Goal: Information Seeking & Learning: Learn about a topic

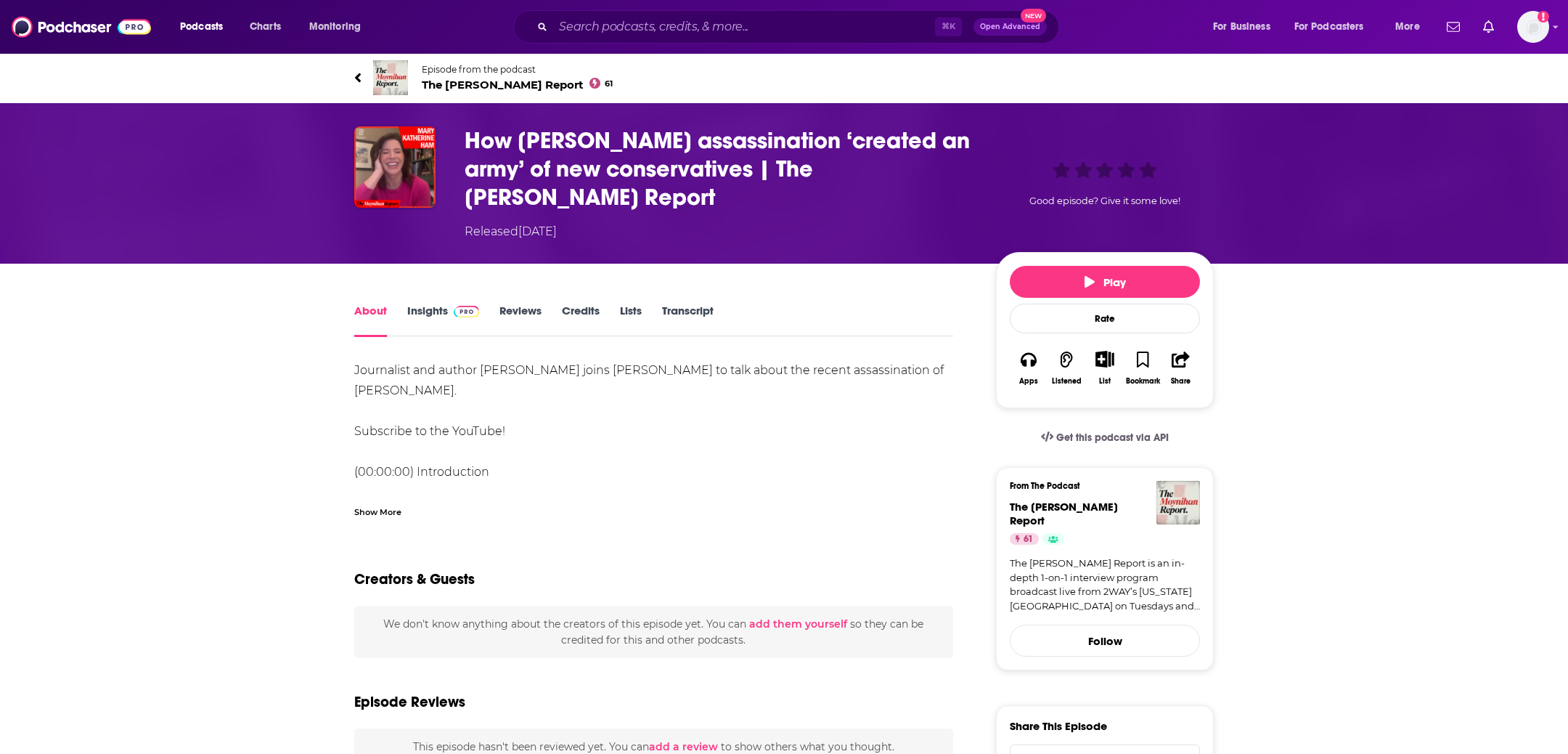
click at [684, 310] on link "Transcript" at bounding box center [687, 320] width 51 height 33
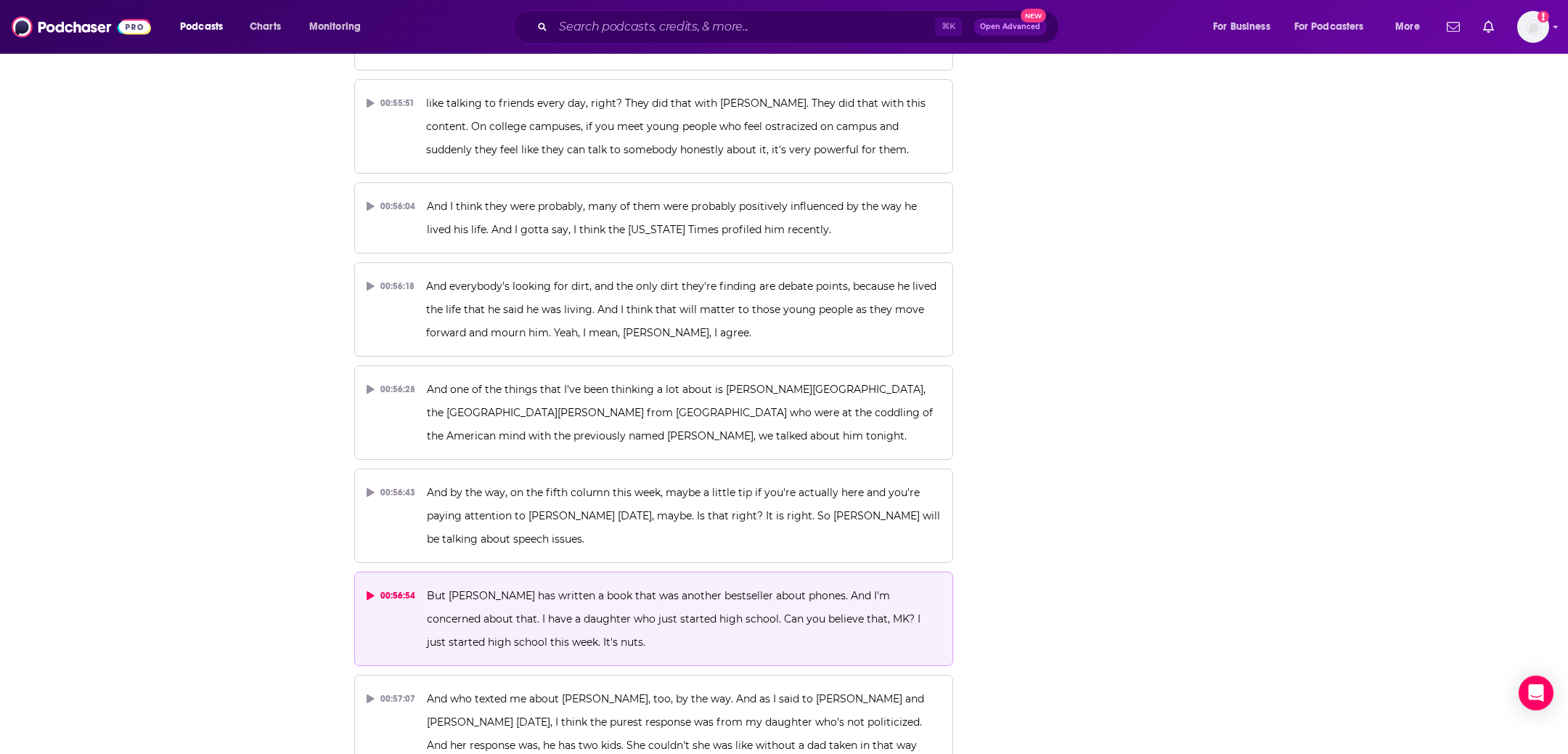
scroll to position [24009, 0]
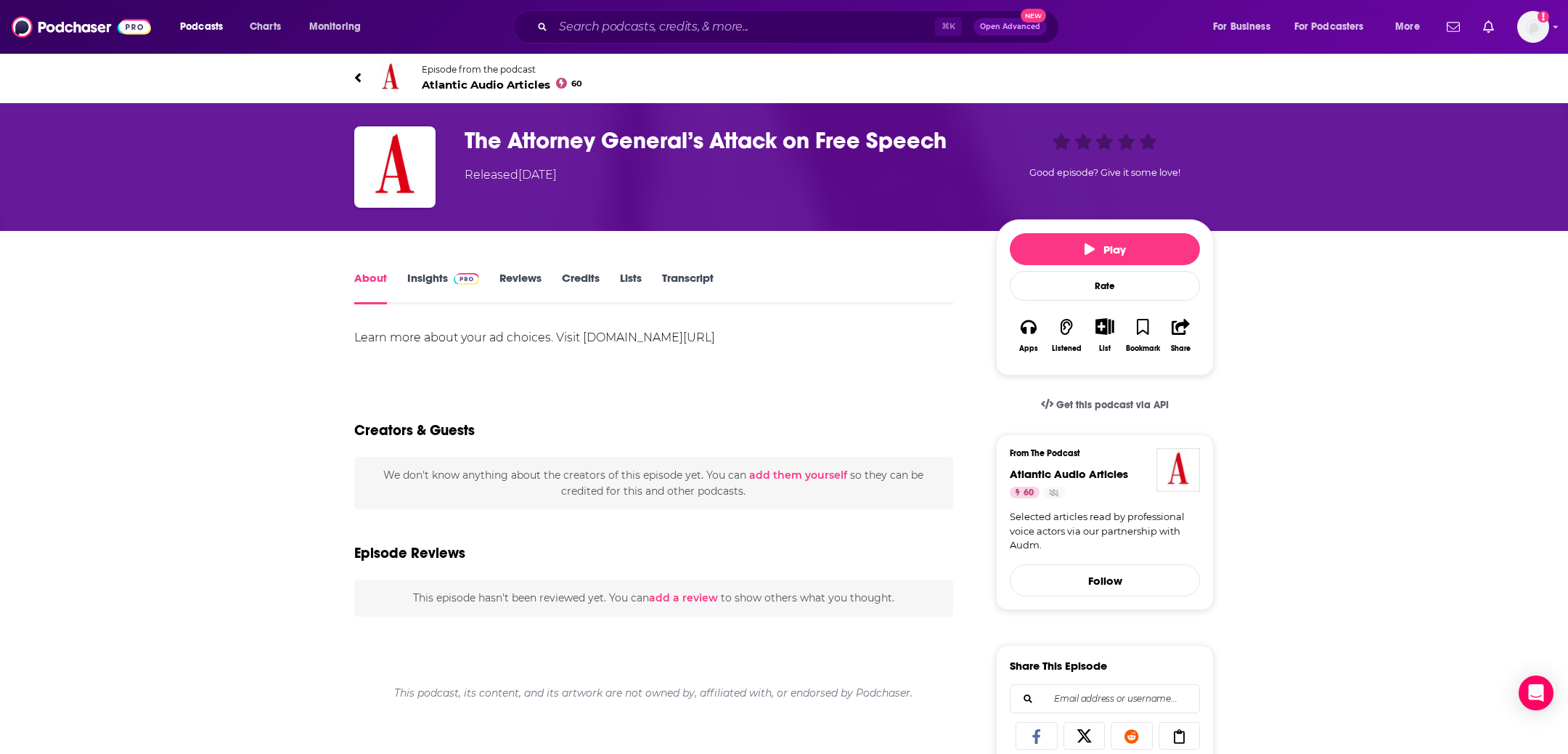
click at [981, 143] on div "The Attorney General’s Attack on Free Speech Released Wednesday, 17th September…" at bounding box center [839, 154] width 749 height 57
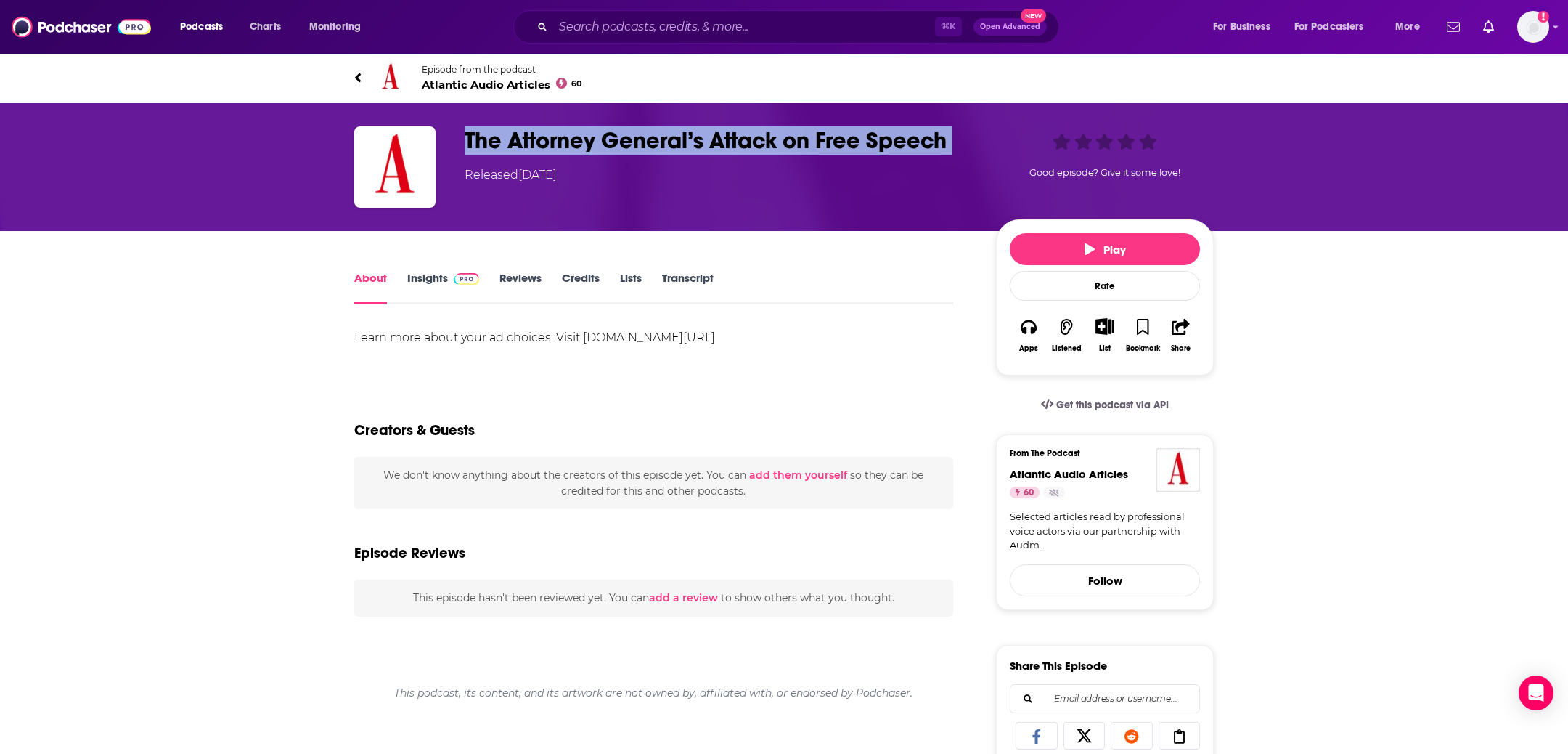
click at [981, 143] on div "The Attorney General’s Attack on Free Speech Released Wednesday, 17th September…" at bounding box center [839, 154] width 749 height 57
copy h1 "The Attorney General’s Attack on Free Speech"
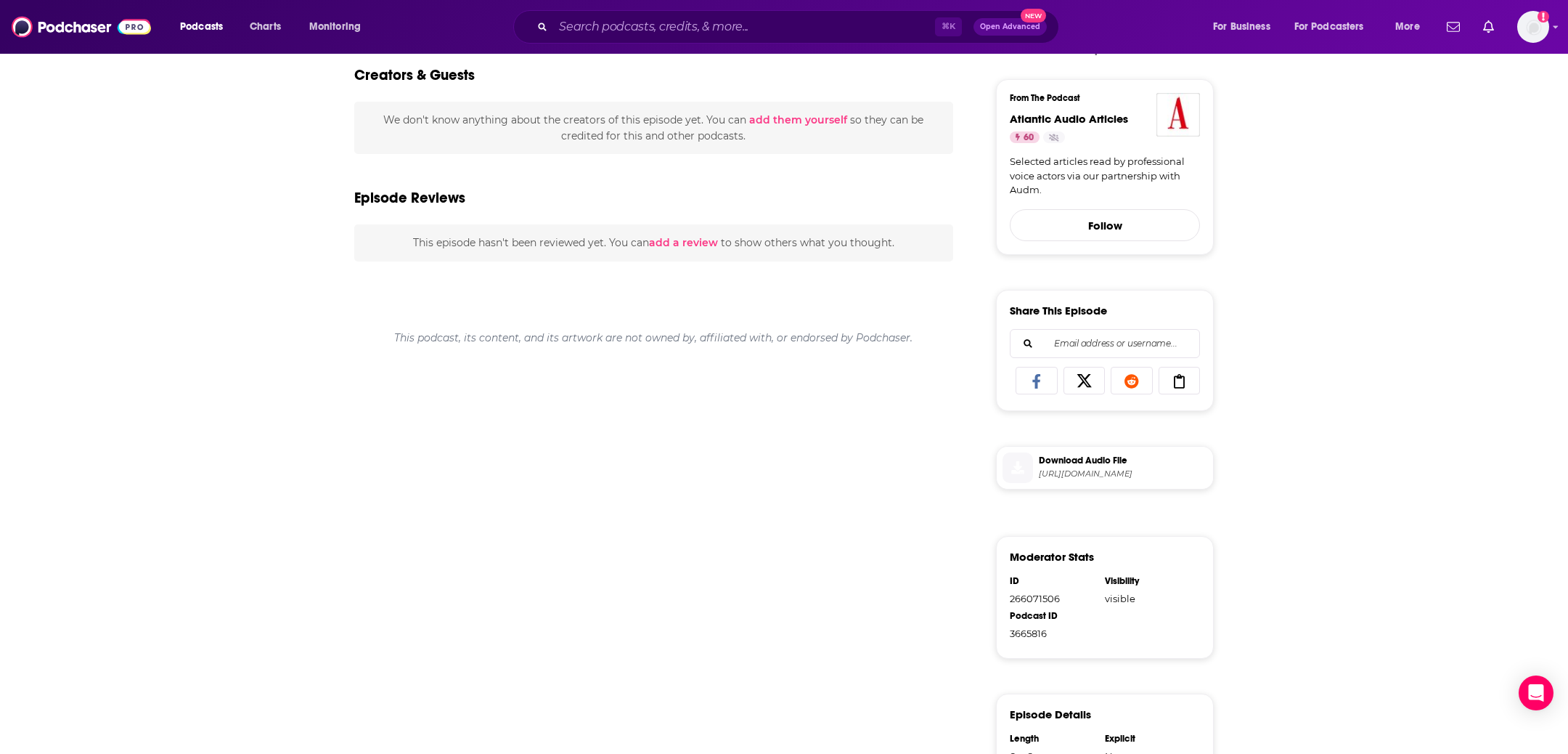
scroll to position [358, 0]
click at [1109, 466] on span "https://traffic.megaphone.fm/ATL2391417410.mp3" at bounding box center [1122, 471] width 168 height 11
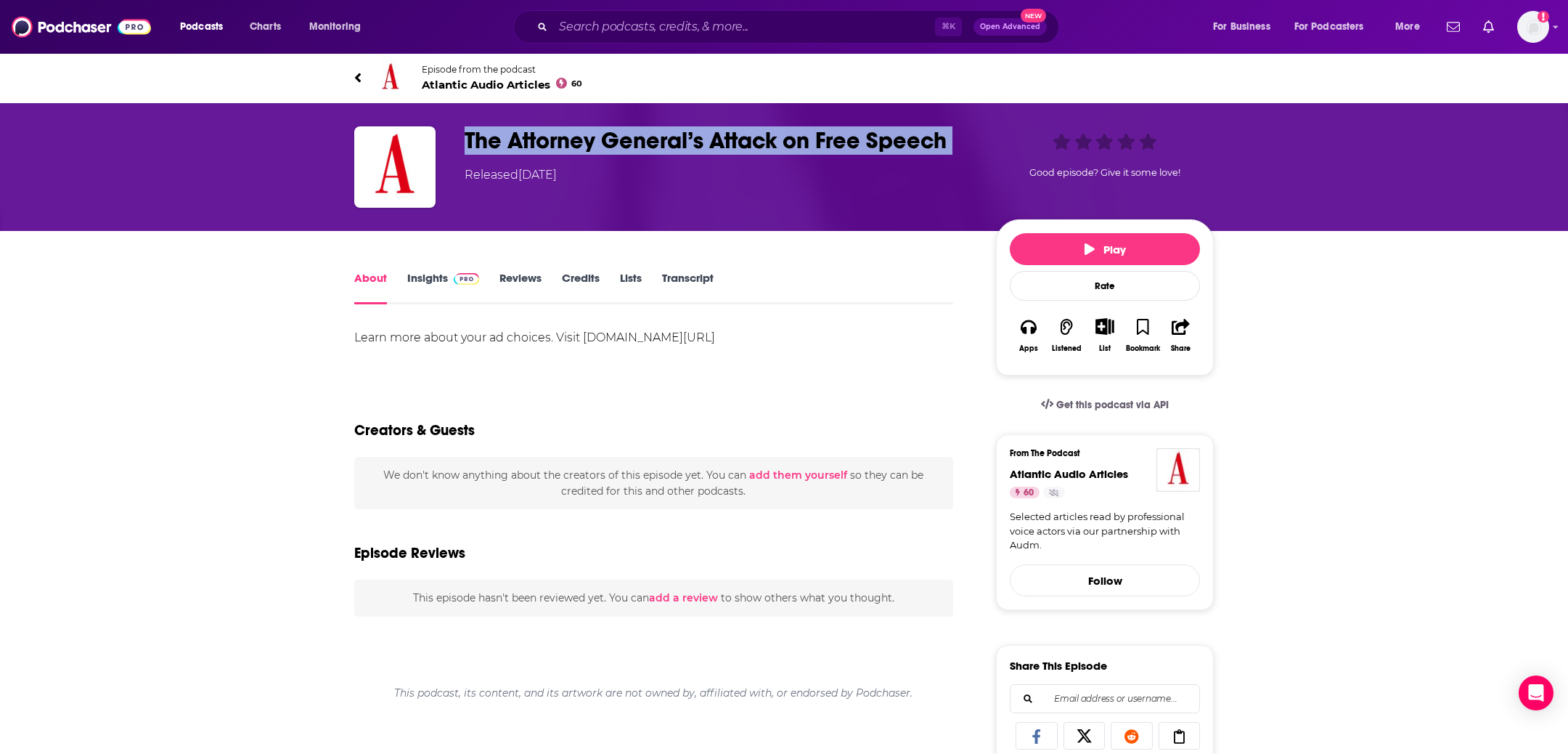
click at [674, 284] on link "Transcript" at bounding box center [687, 287] width 51 height 33
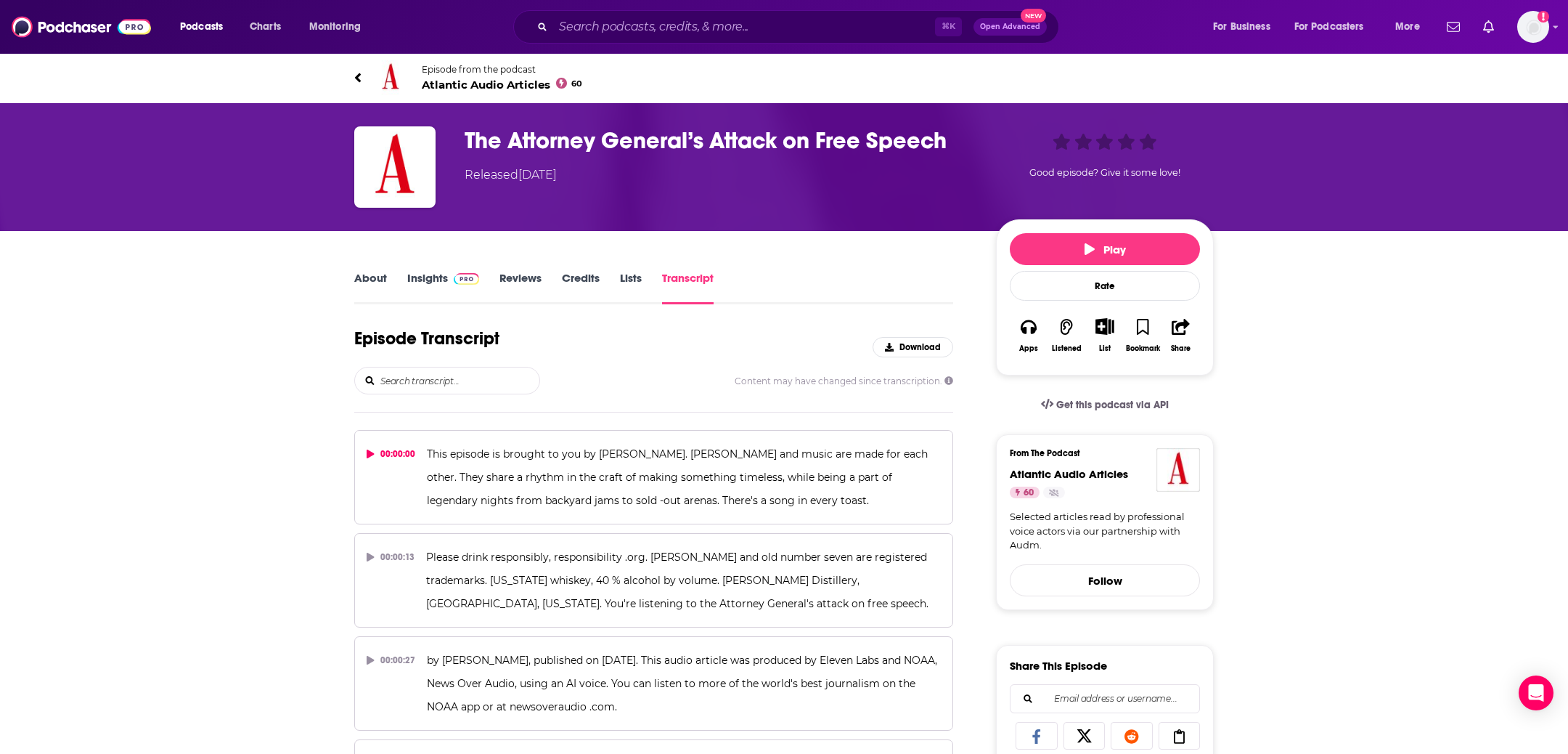
scroll to position [1808, 0]
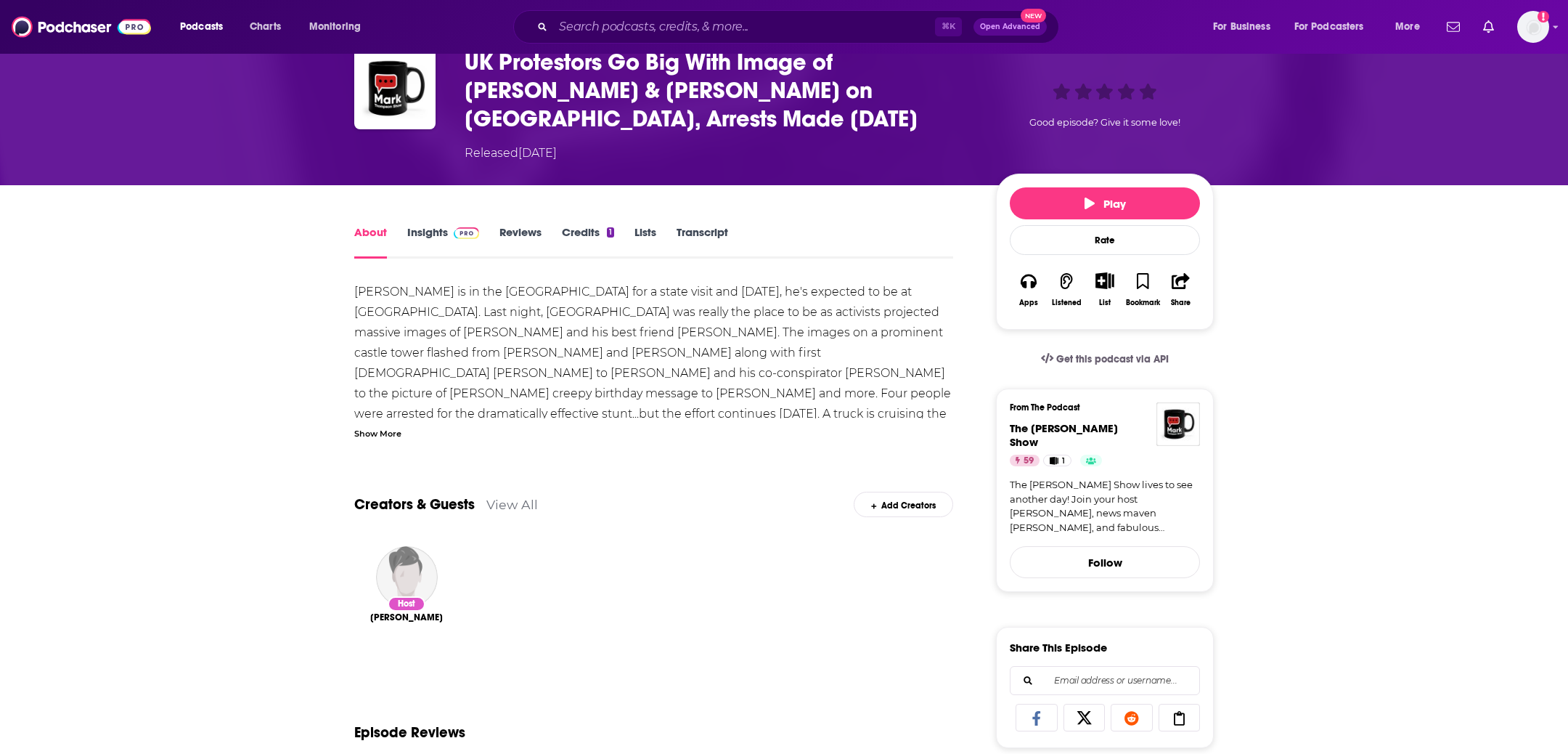
scroll to position [76, 0]
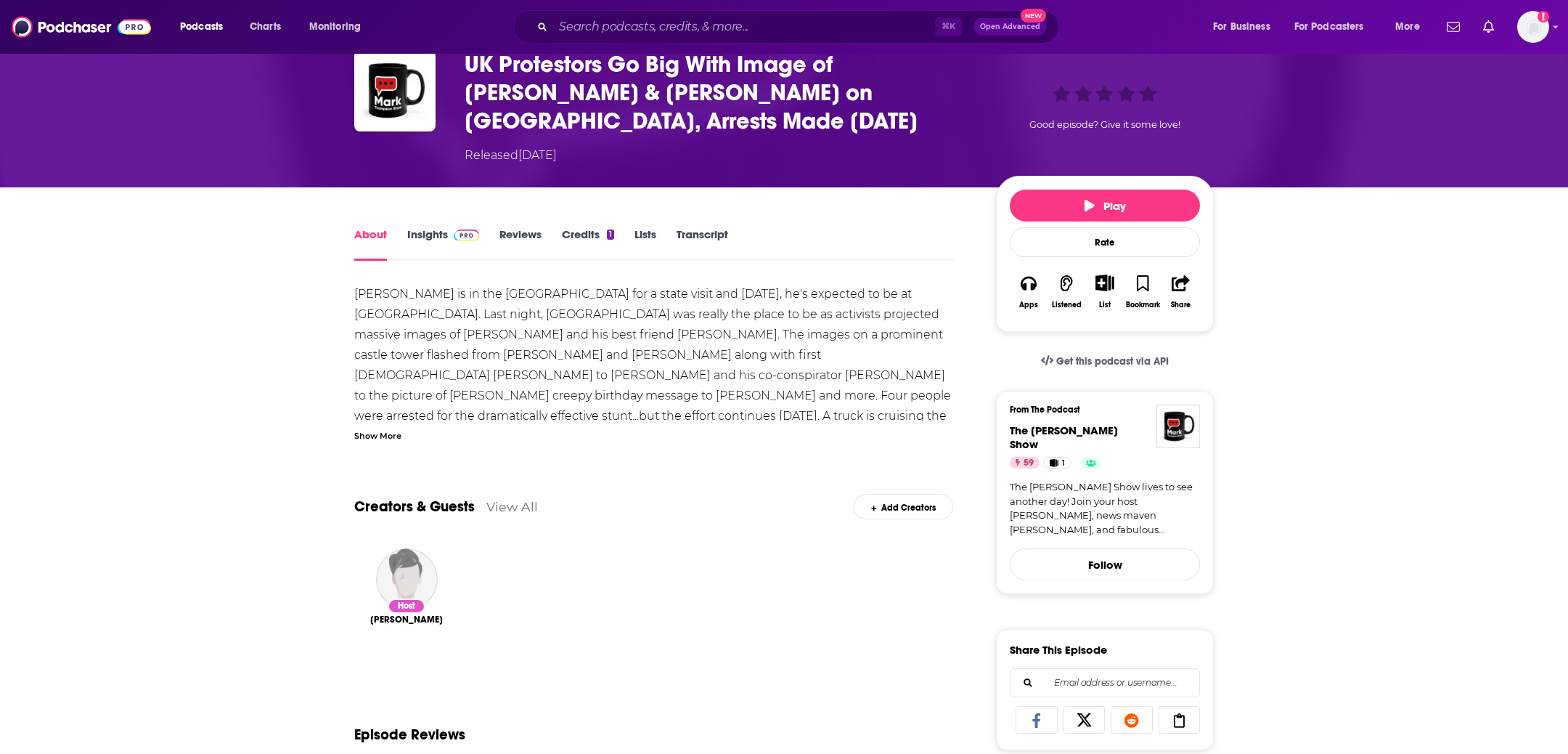
click at [705, 230] on link "Transcript" at bounding box center [702, 243] width 51 height 33
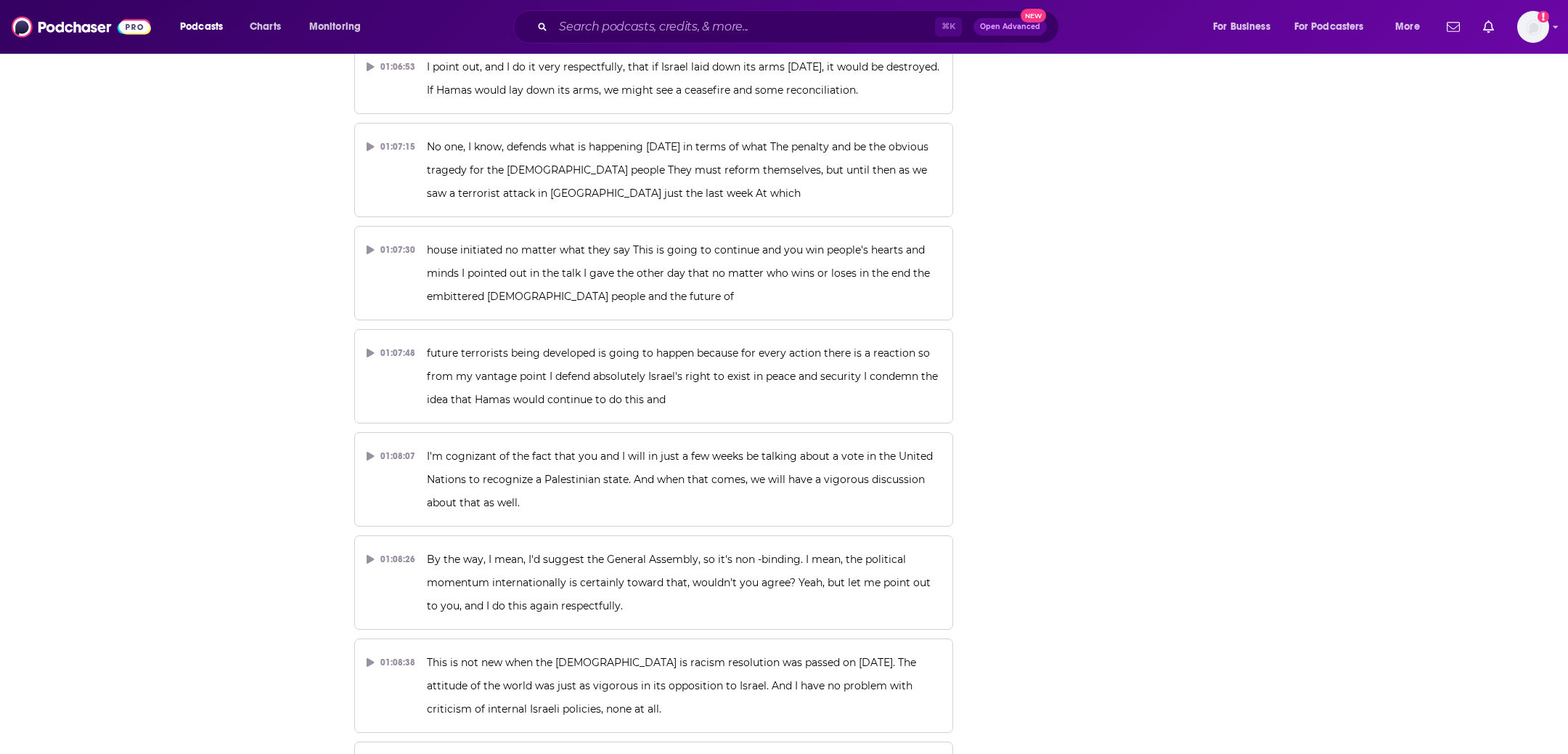
scroll to position [30968, 0]
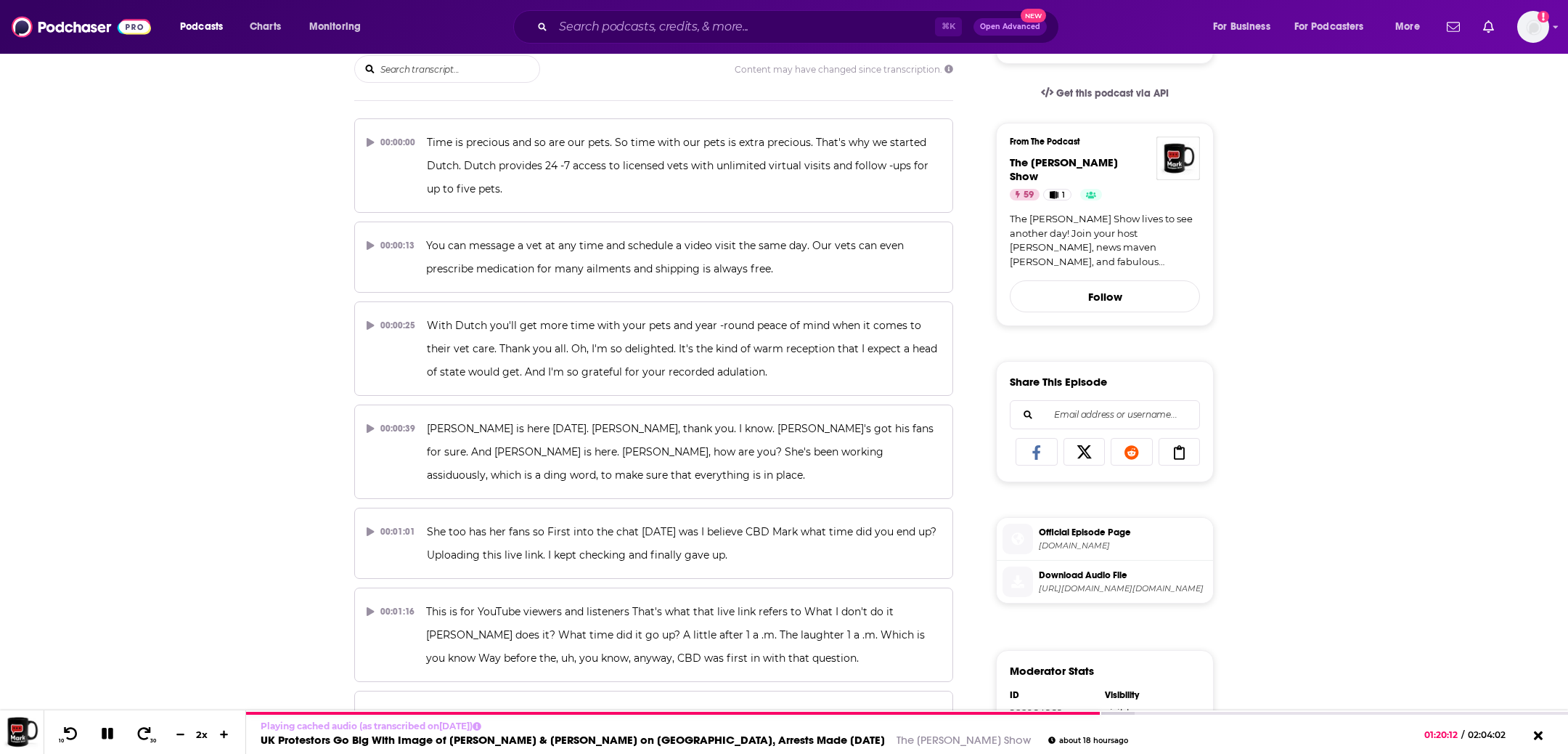
scroll to position [0, 0]
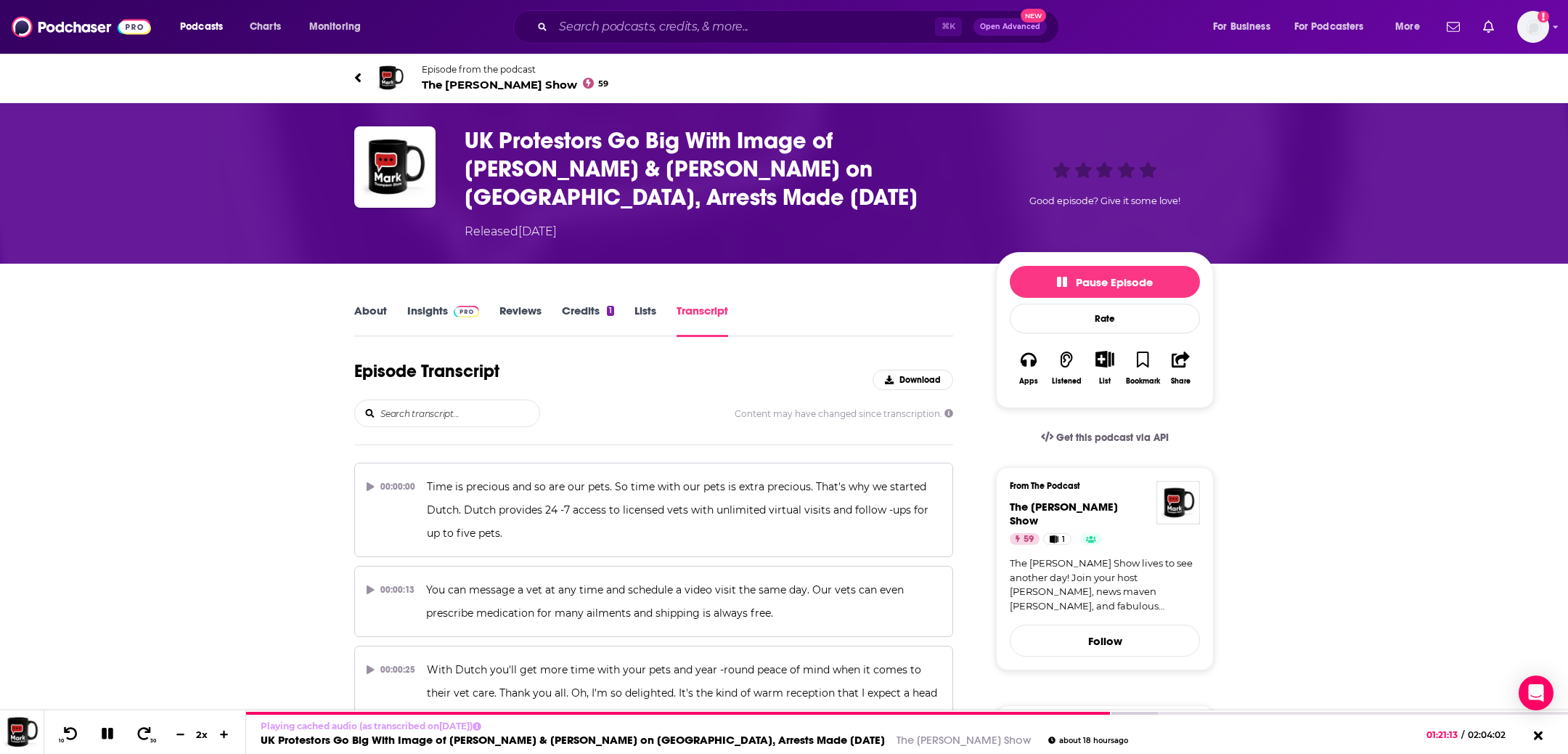
click at [596, 188] on h3 "UK Protestors Go Big With Image of Trump & Epstein on Windsor Castle, Arrests M…" at bounding box center [719, 169] width 508 height 85
click at [596, 188] on h3 "UK Protestors Go Big With Image of Trump & Epstein on Windsor Castle, Arrests M…" at bounding box center [719, 169] width 508 height 85
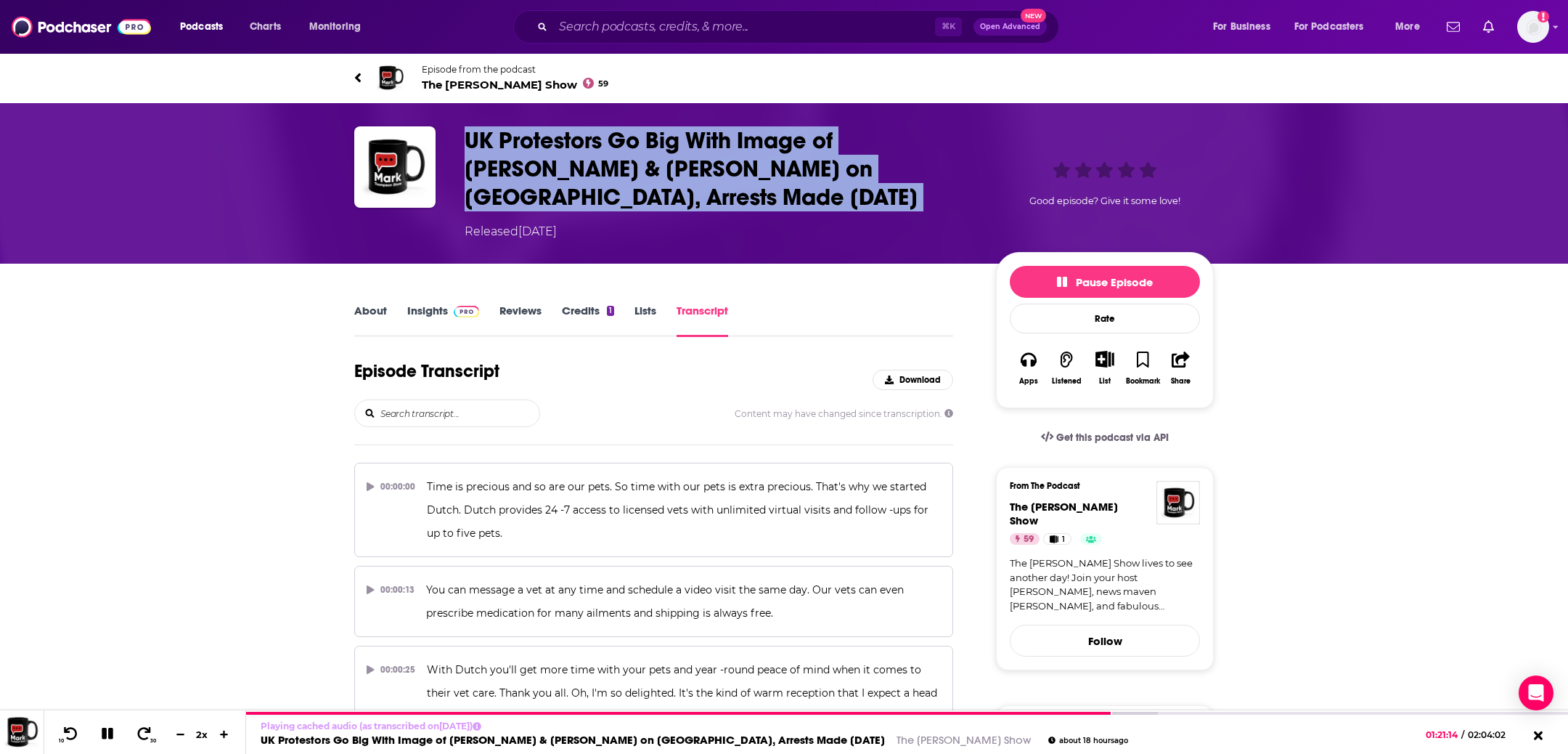
click at [596, 188] on h3 "UK Protestors Go Big With Image of Trump & Epstein on Windsor Castle, Arrests M…" at bounding box center [719, 169] width 508 height 85
copy h3 "UK Protestors Go Big With Image of Trump & Epstein on Windsor Castle, Arrests M…"
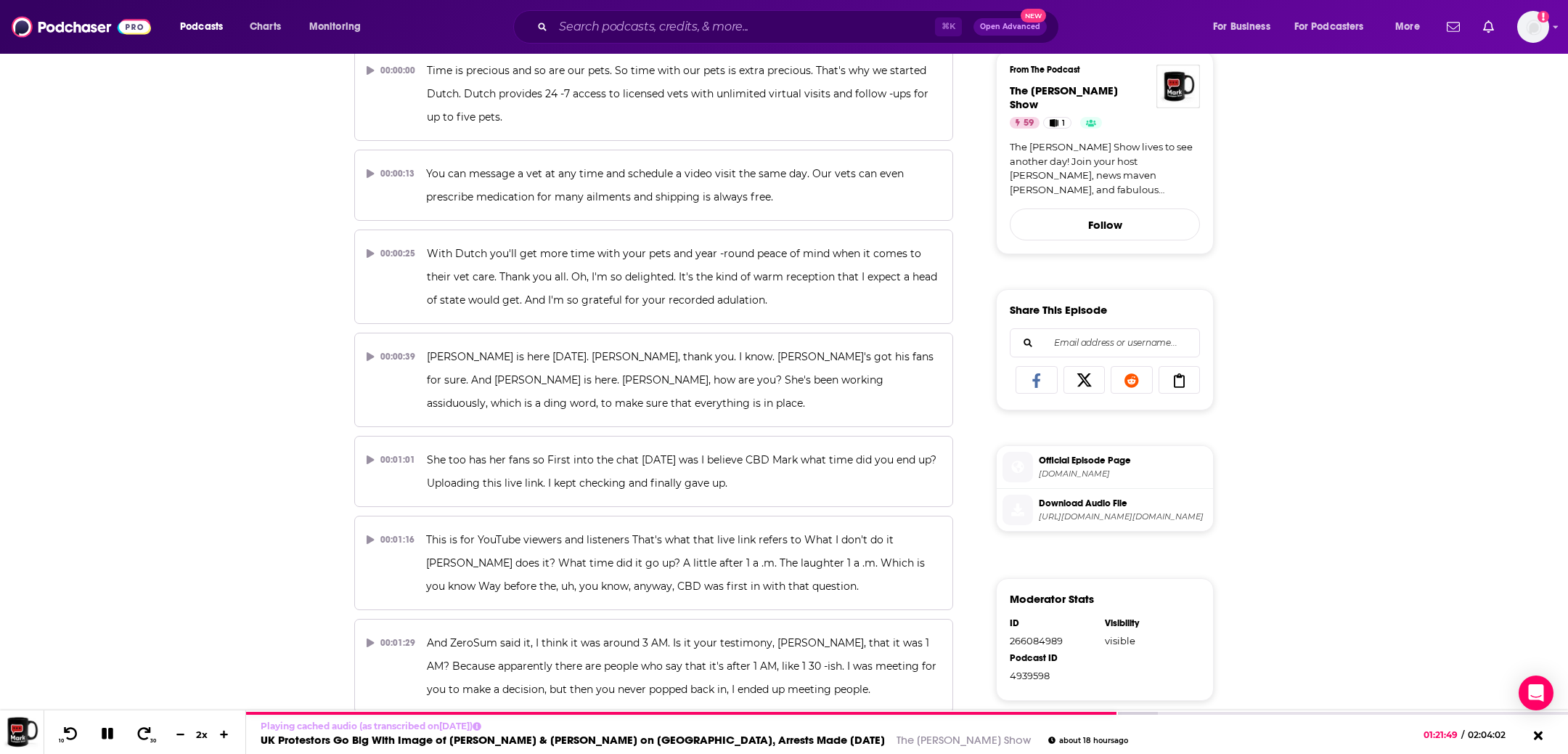
scroll to position [514, 0]
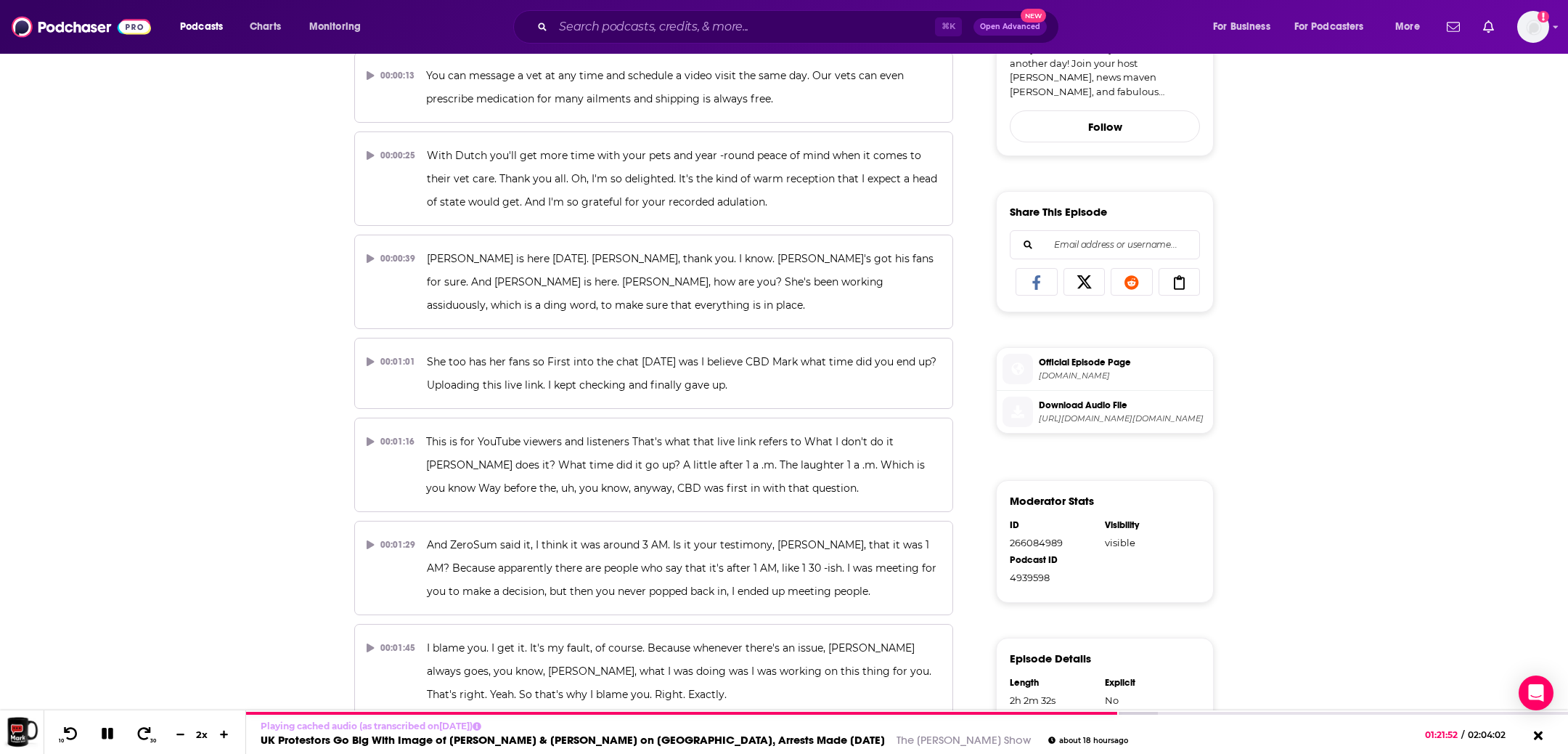
click at [1085, 398] on span "Download Audio File" at bounding box center [1122, 404] width 168 height 13
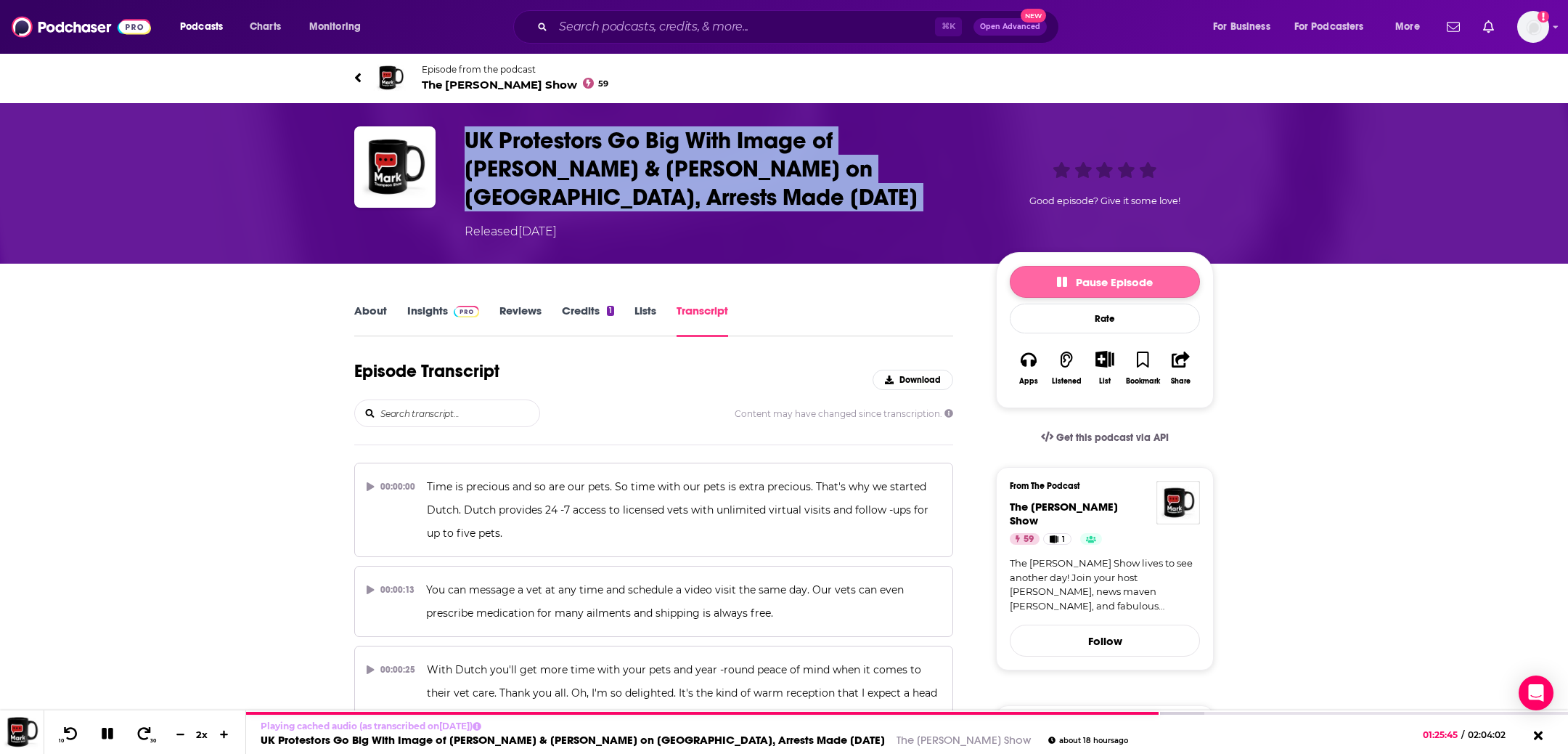
click at [1037, 279] on button "Pause Episode" at bounding box center [1104, 281] width 190 height 32
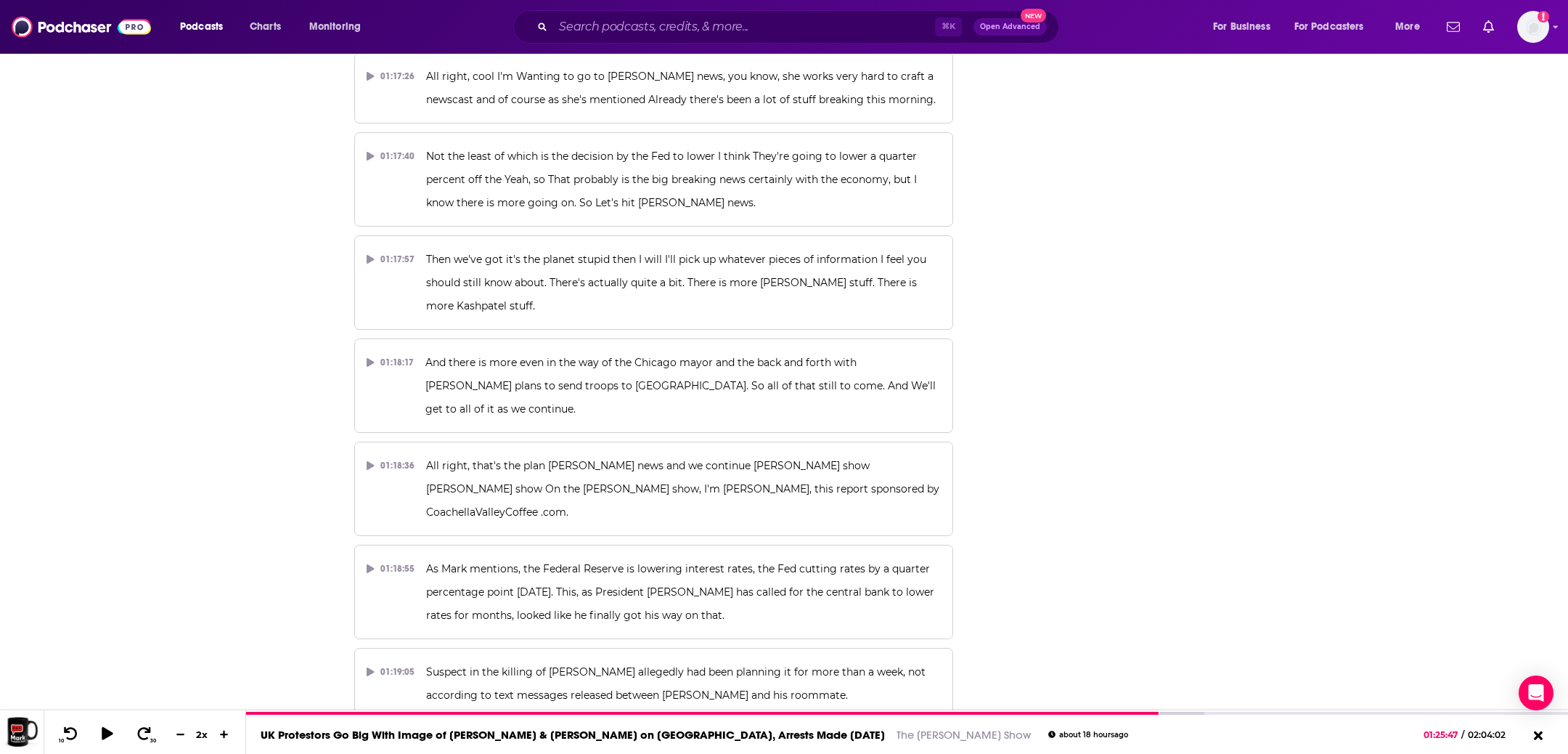
scroll to position [31150, 0]
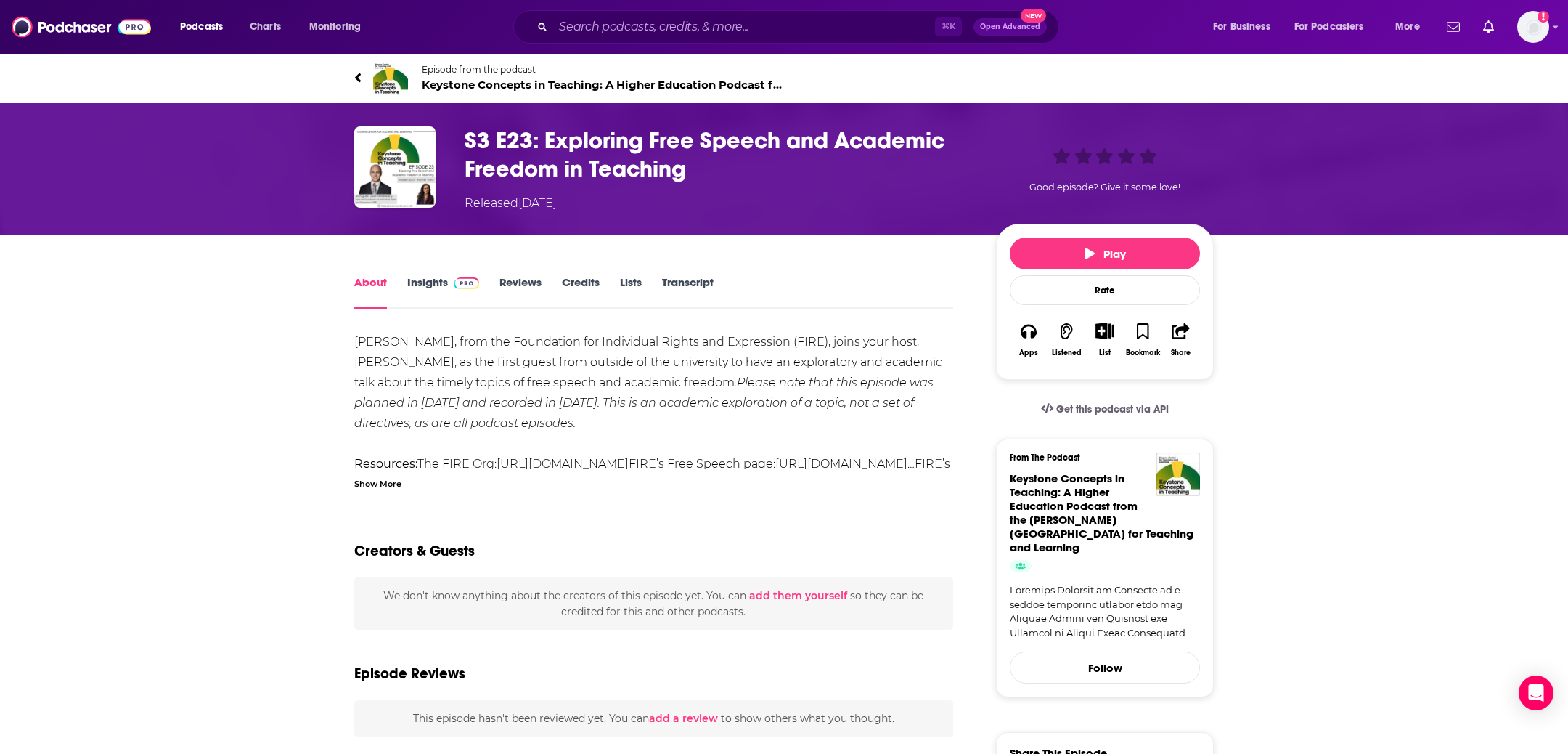
click at [715, 156] on h1 "S3 E23: Exploring Free Speech and Academic Freedom in Teaching" at bounding box center [719, 154] width 508 height 56
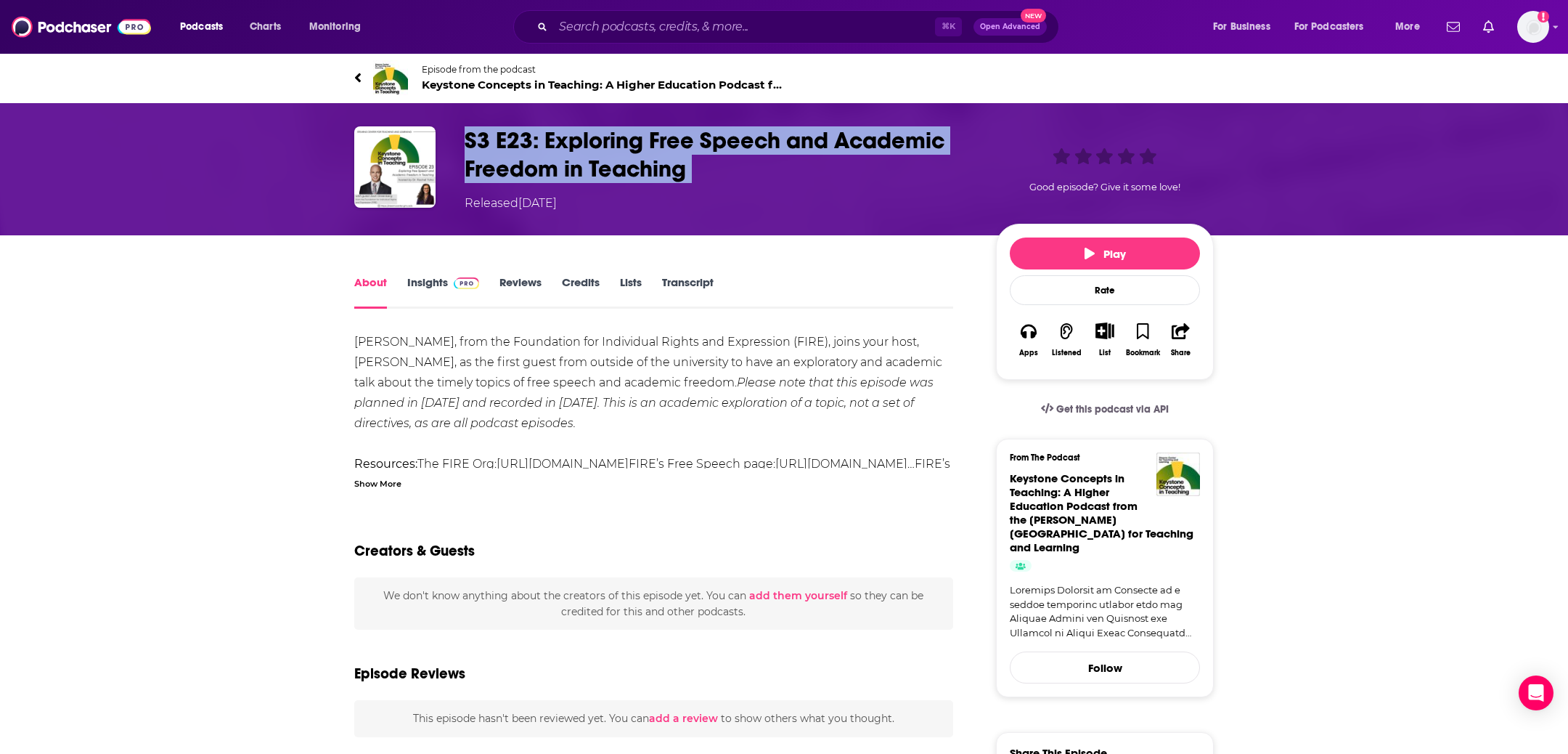
click at [715, 156] on h1 "S3 E23: Exploring Free Speech and Academic Freedom in Teaching" at bounding box center [719, 154] width 508 height 56
copy h1 "S3 E23: Exploring Free Speech and Academic Freedom in Teaching"
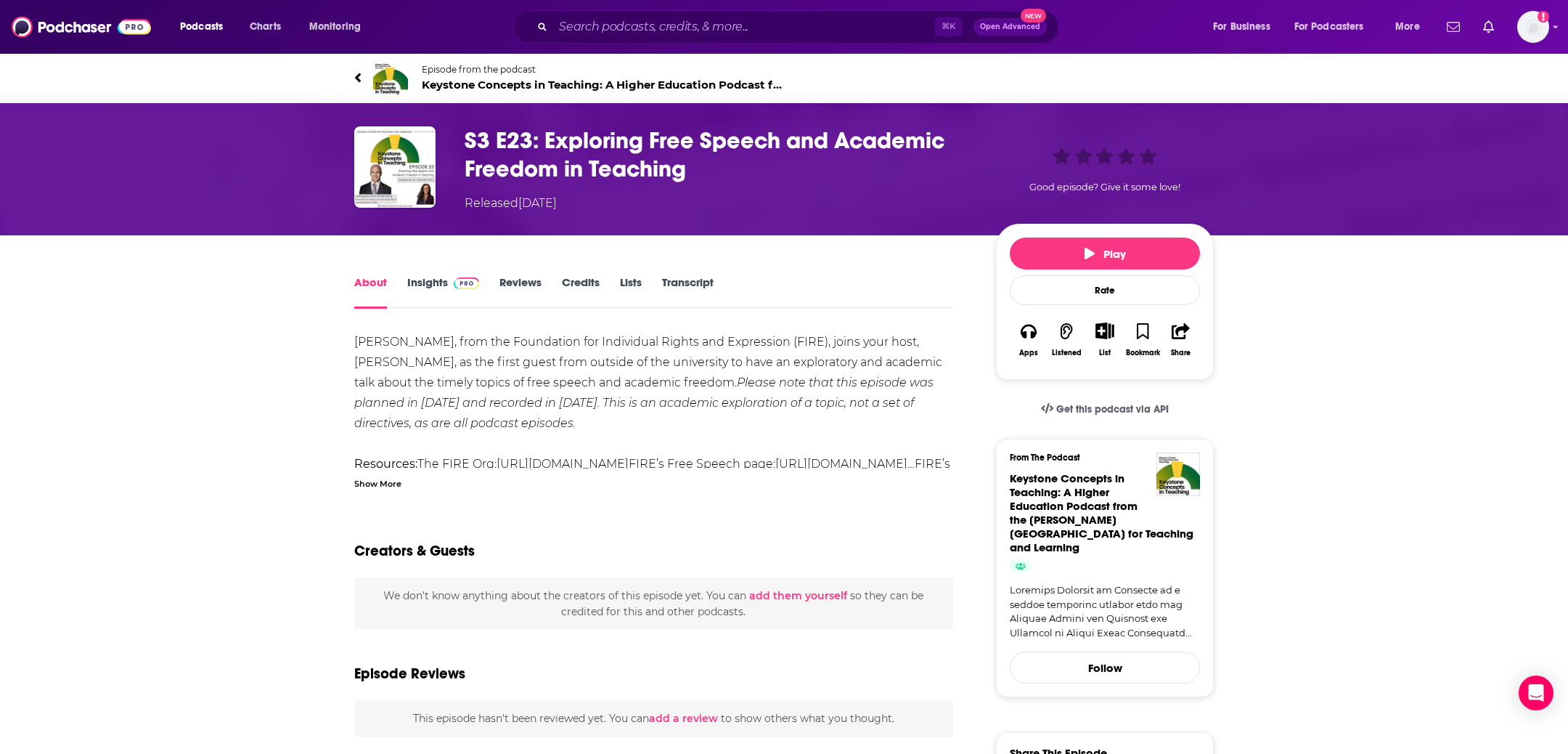
click at [1107, 535] on h4 "Keystone Concepts in Teaching: A Higher Education Podcast from the Stearns Cent…" at bounding box center [1104, 512] width 190 height 83
copy div "Keystone Concepts in Teaching: A Higher Education Podcast from the Stearns Cent…"
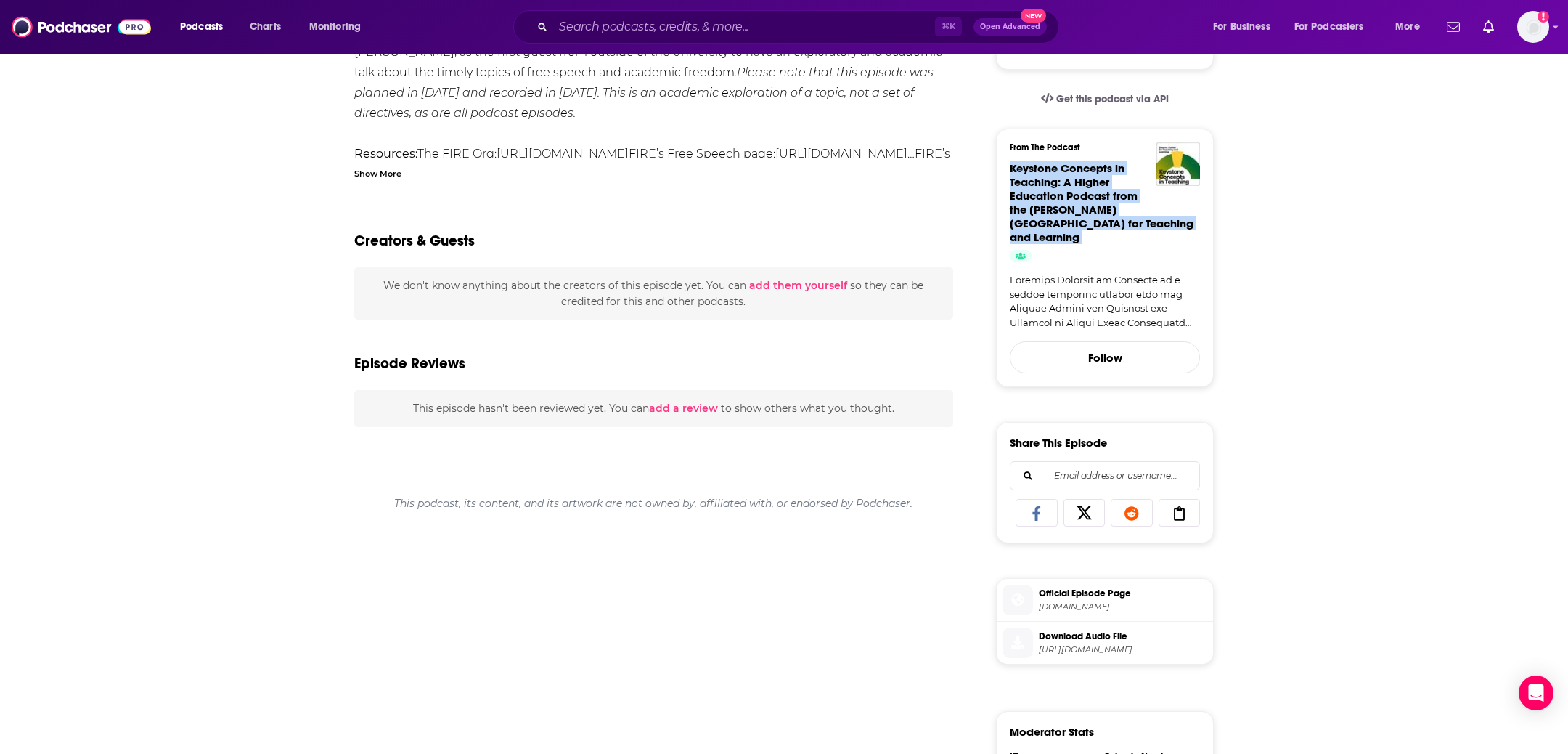
scroll to position [412, 0]
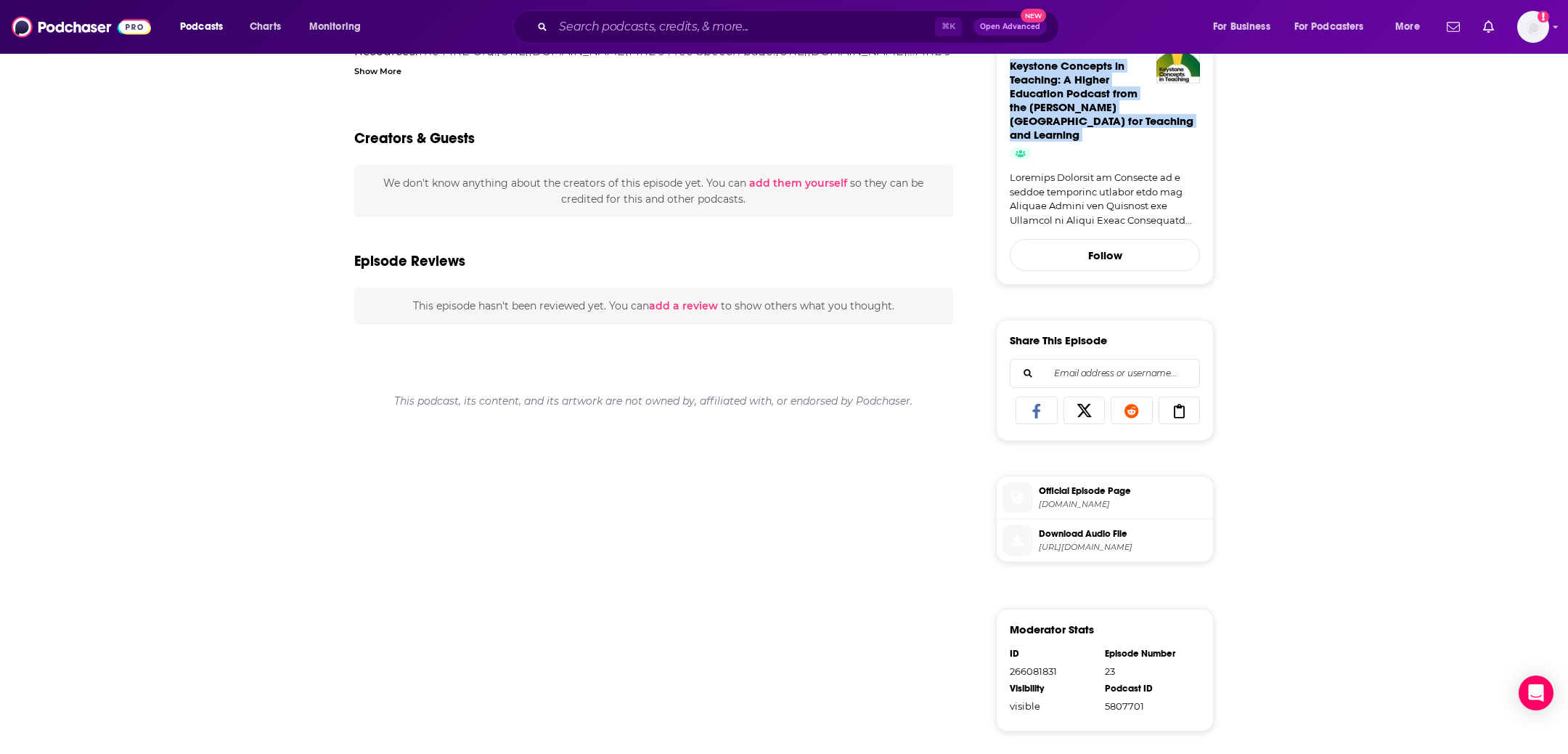
click at [1082, 484] on span "Official Episode Page" at bounding box center [1122, 490] width 168 height 13
click at [1131, 542] on span "https://www.buzzsprout.com/2388638/episodes/17862862-s3-e23-exploring-free-spee…" at bounding box center [1122, 547] width 168 height 11
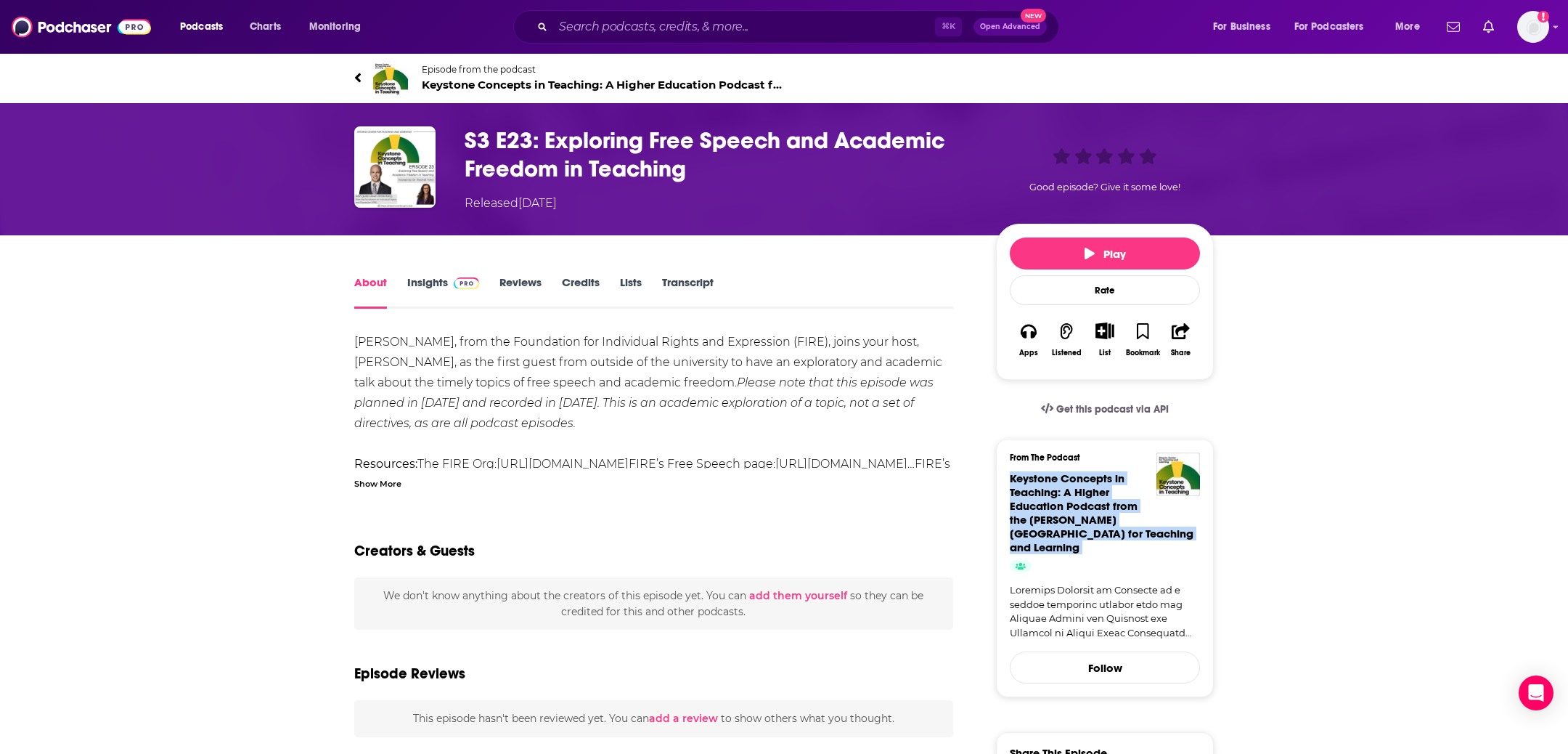
click at [683, 290] on link "Transcript" at bounding box center [687, 292] width 51 height 33
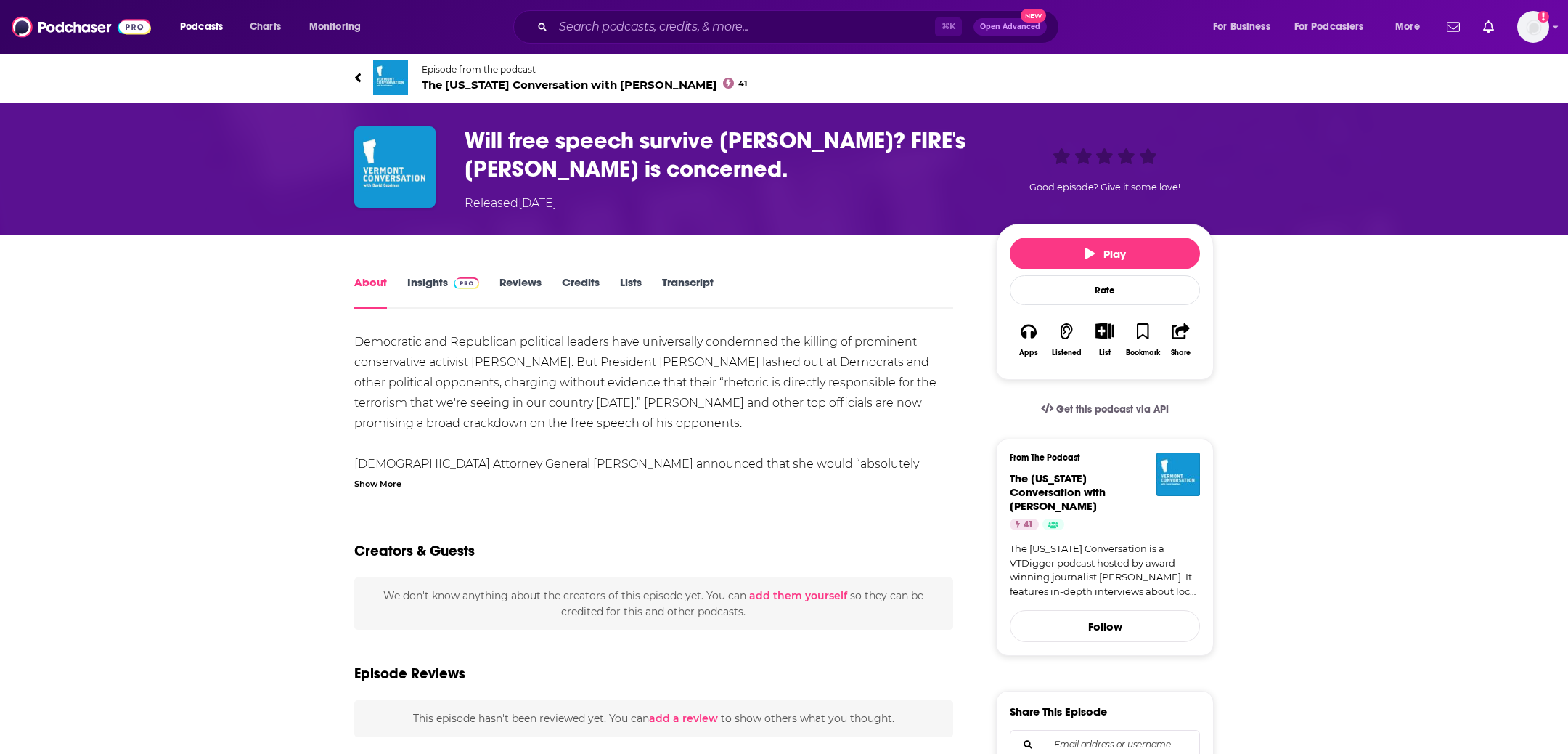
click at [702, 166] on h1 "Will free speech survive [PERSON_NAME]? FIRE's [PERSON_NAME] is concerned." at bounding box center [719, 154] width 508 height 56
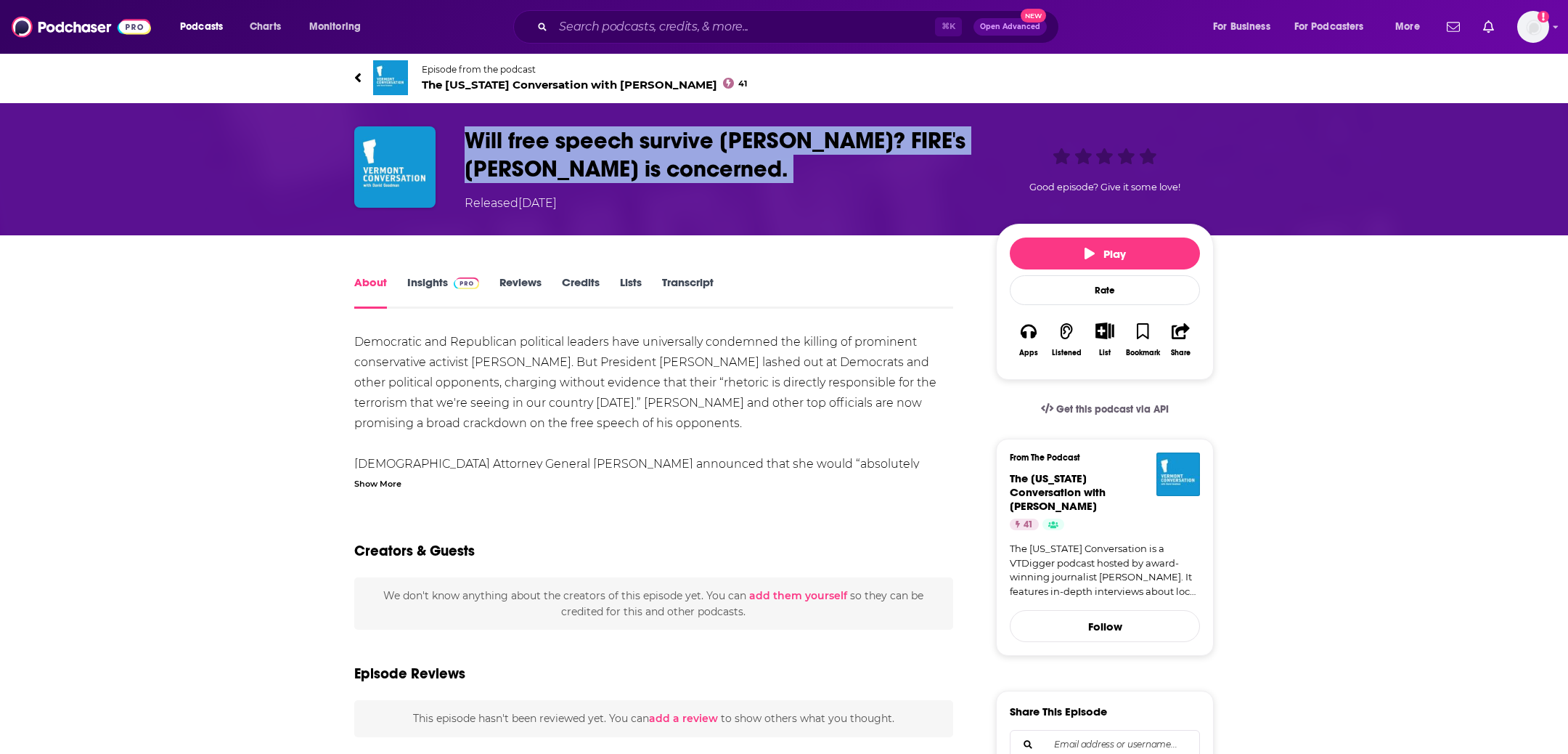
click at [702, 166] on h1 "Will free speech survive [PERSON_NAME]? FIRE's [PERSON_NAME] is concerned." at bounding box center [719, 154] width 508 height 56
copy h1 "Will free speech survive [PERSON_NAME]? FIRE's [PERSON_NAME] is concerned."
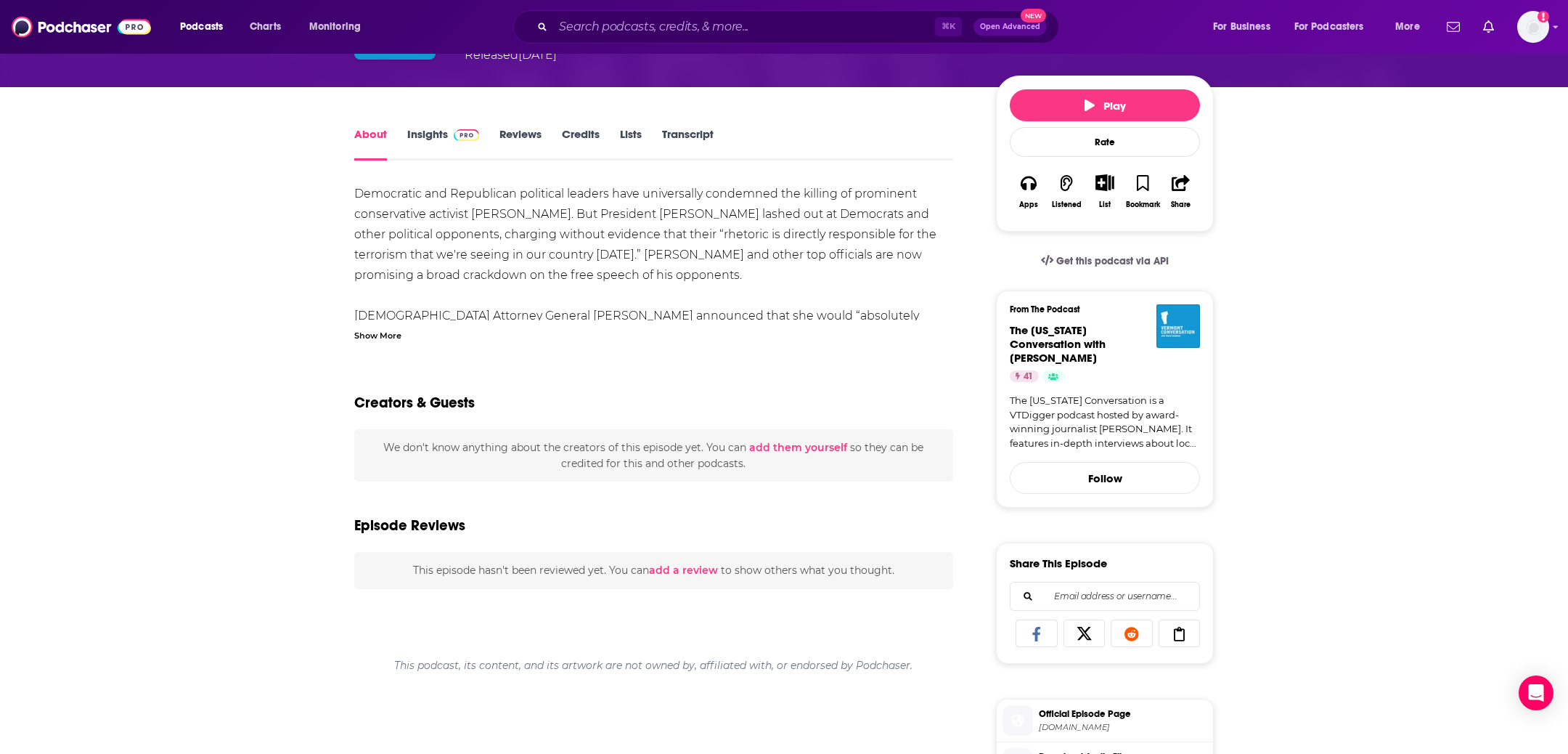
scroll to position [417, 0]
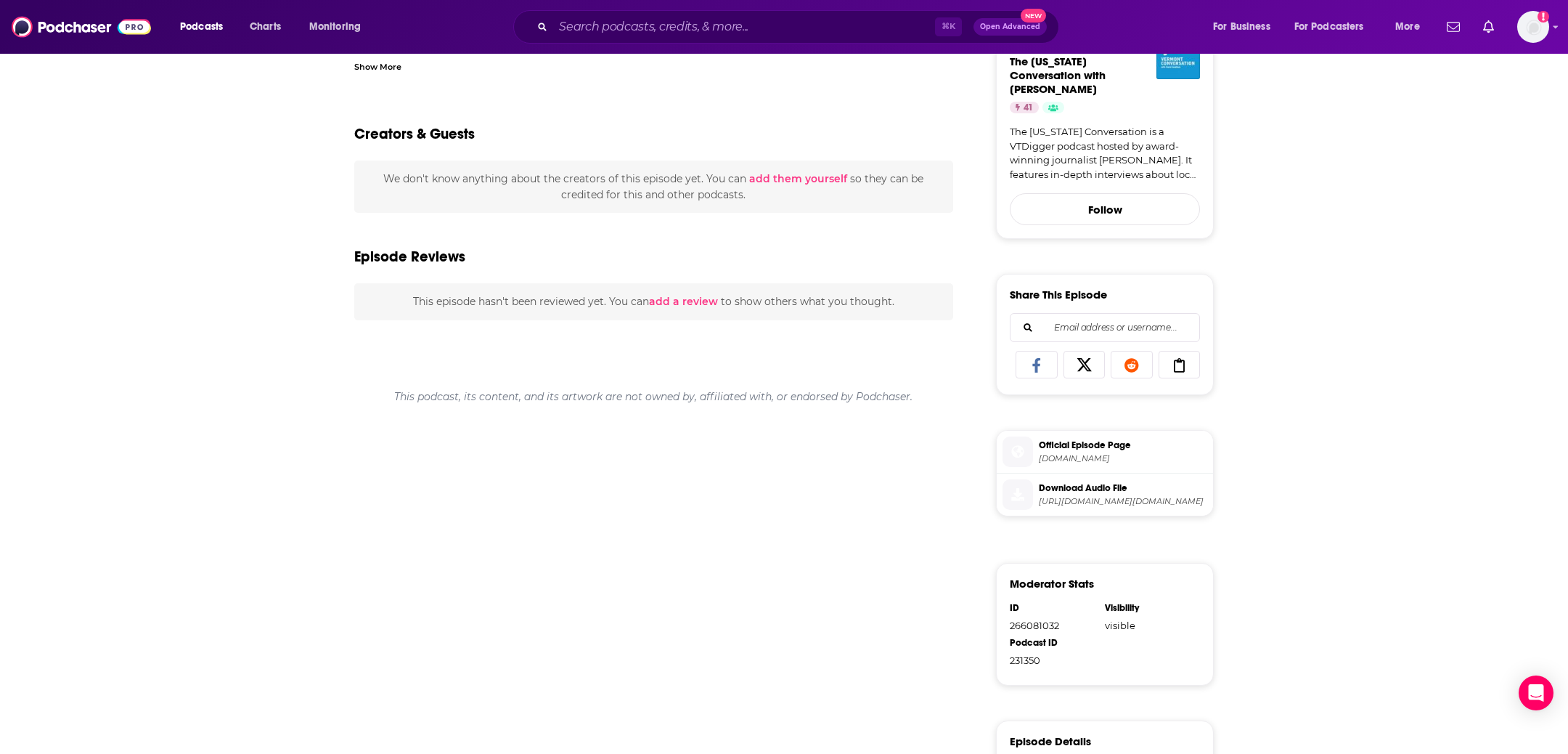
click at [1068, 496] on span "https://media.blubrry.com/vermontconversation/content.blubrry.com/vermontconver…" at bounding box center [1122, 501] width 168 height 11
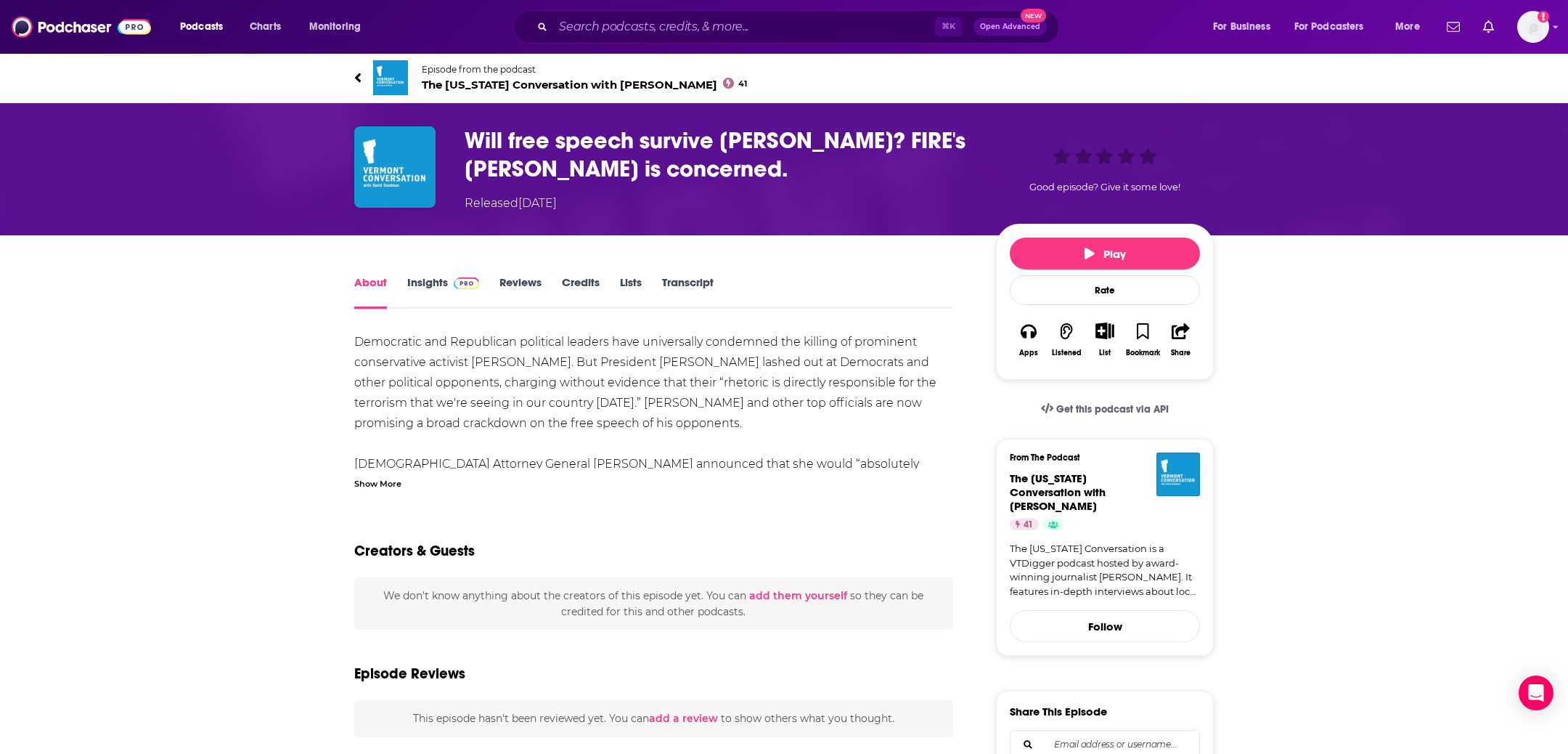
click at [372, 480] on div "Show More" at bounding box center [377, 483] width 47 height 14
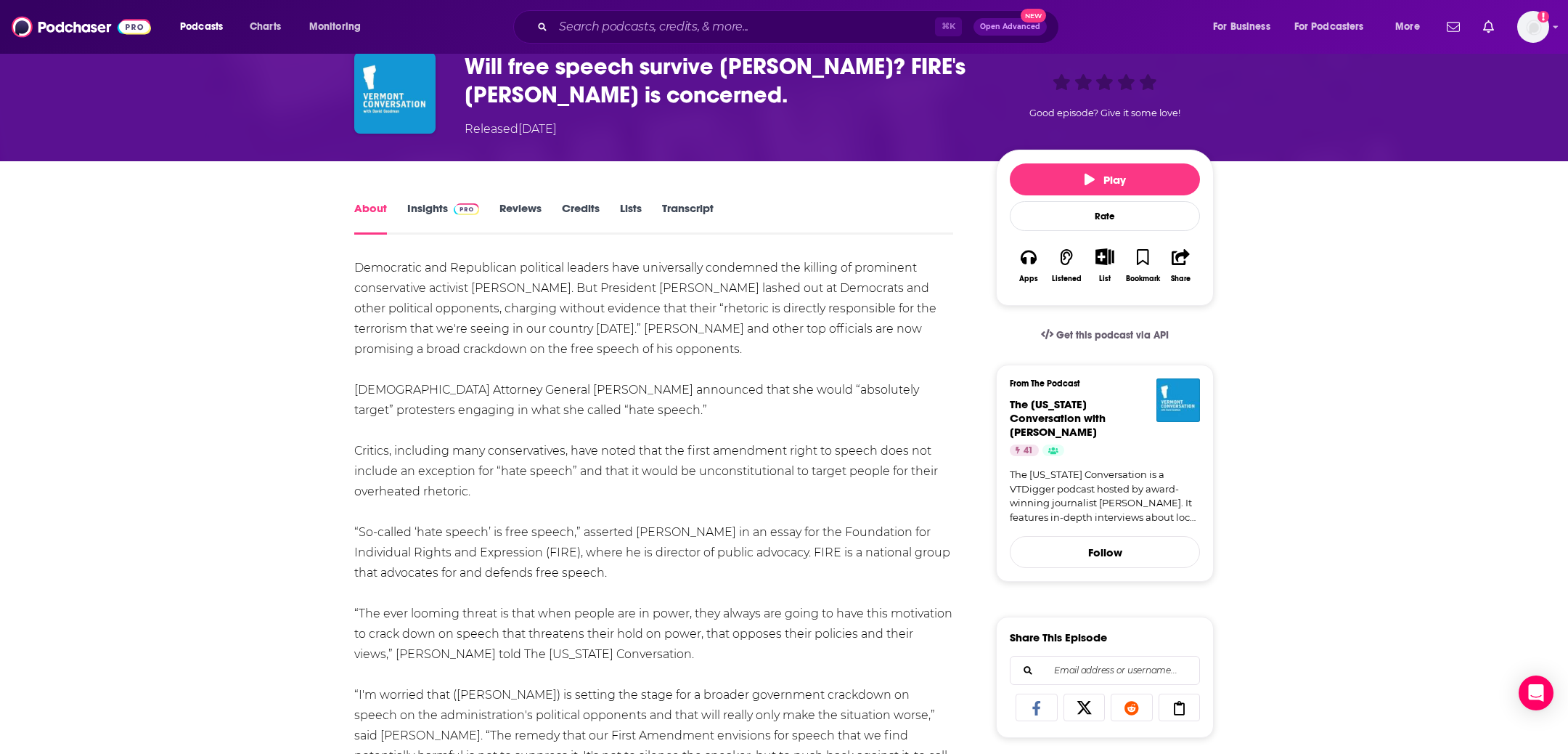
scroll to position [76, 0]
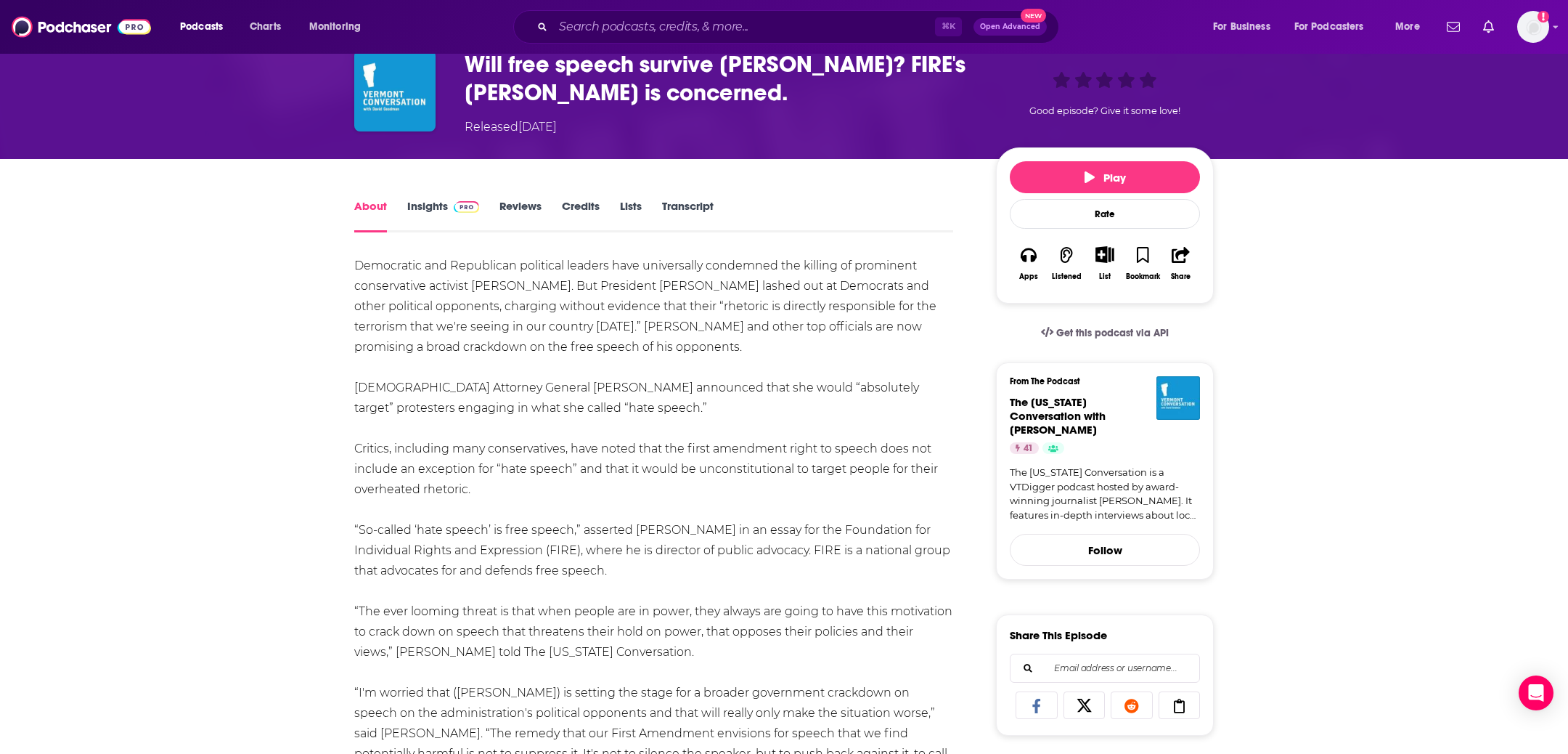
click at [1108, 426] on h4 "The Vermont Conversation with David Goodman" at bounding box center [1104, 415] width 190 height 42
copy div "The Vermont Conversation with David Goodman"
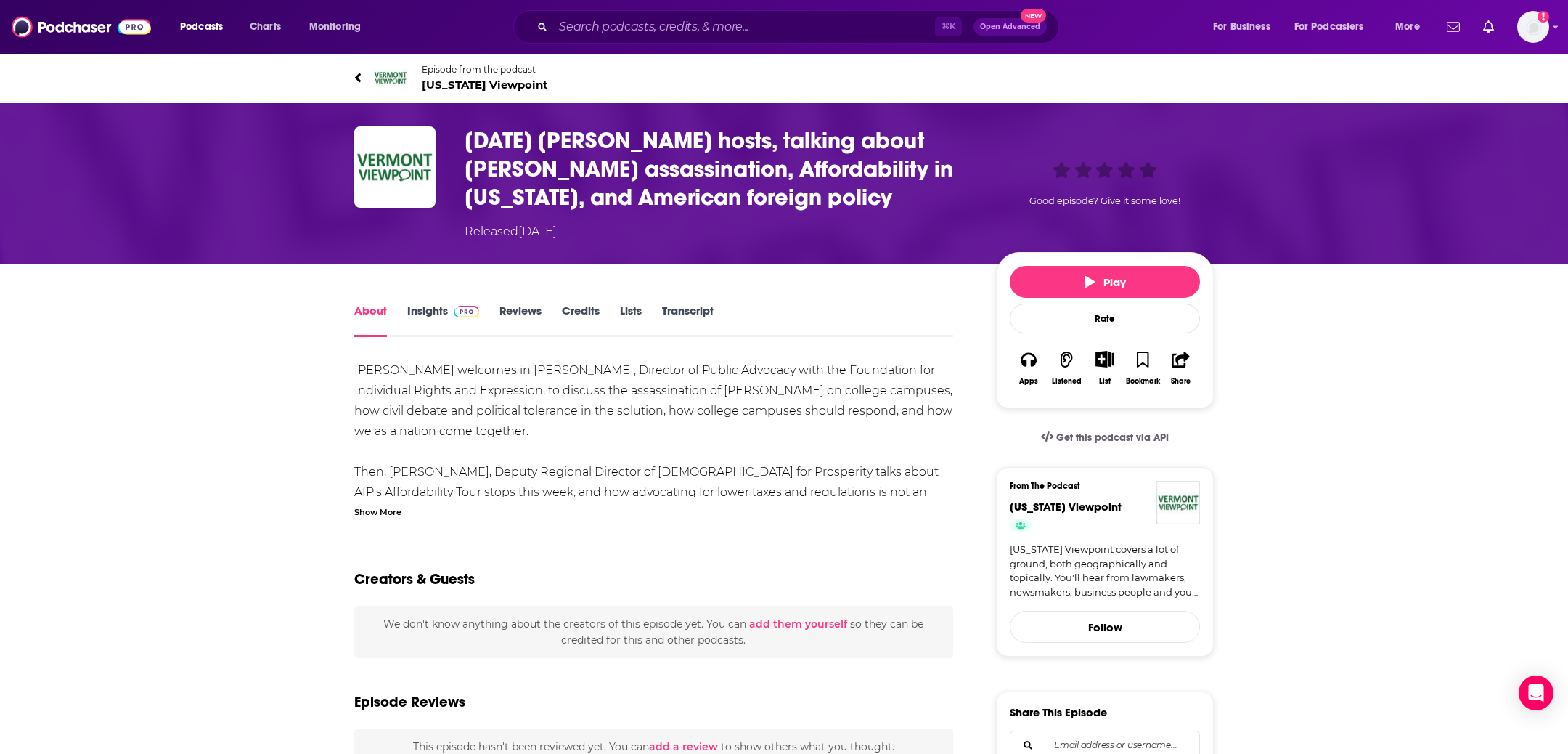
scroll to position [8, 0]
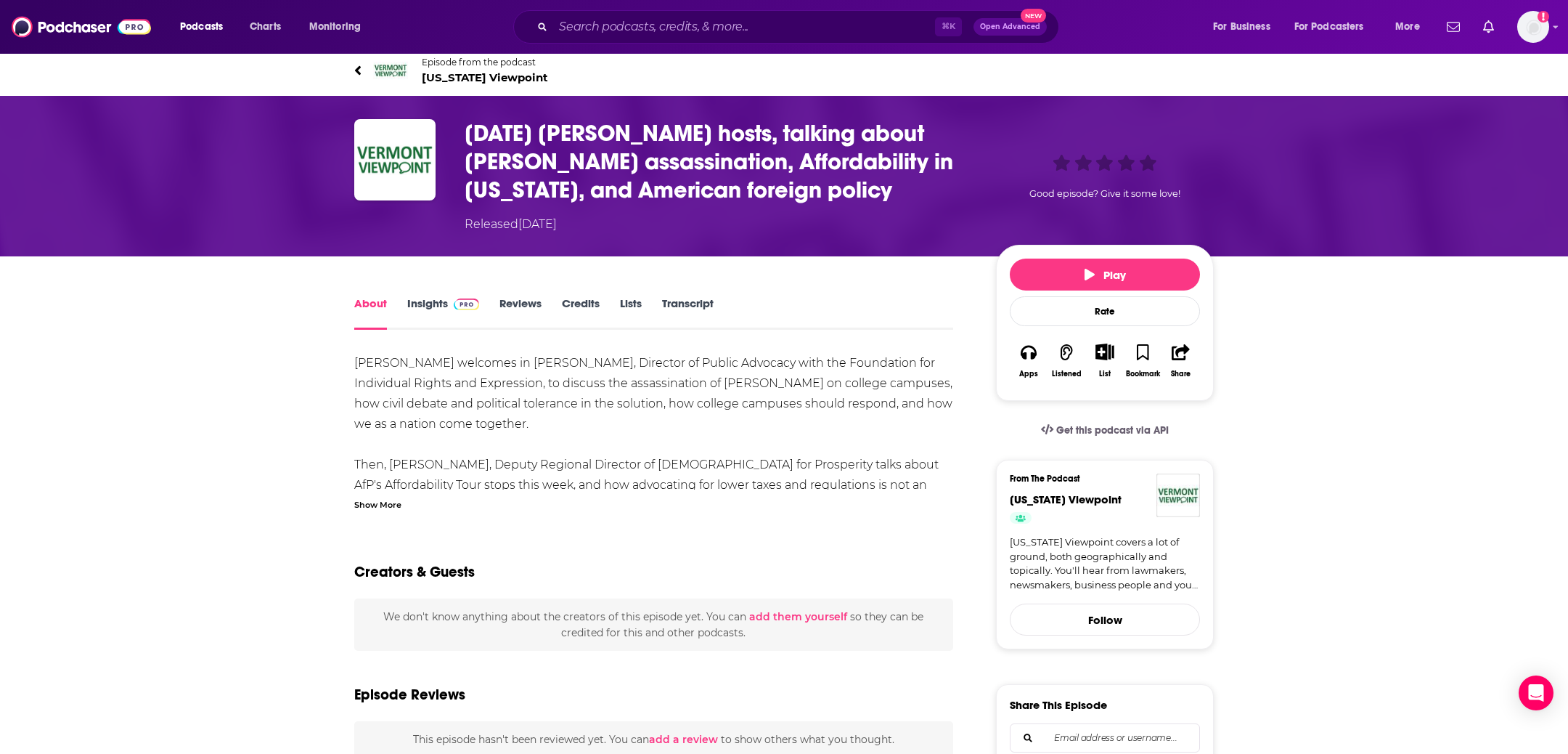
click at [669, 327] on link "Transcript" at bounding box center [687, 312] width 51 height 33
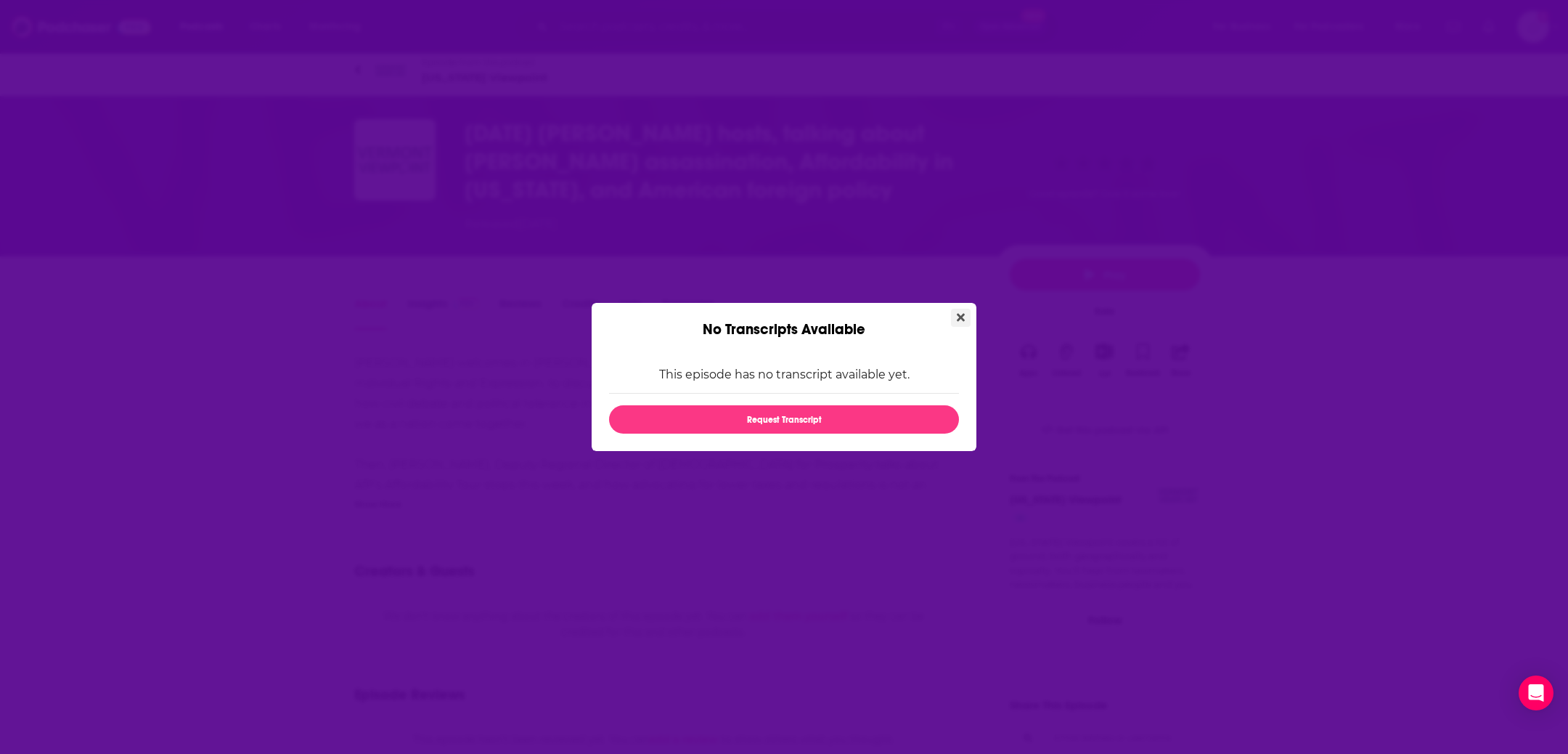
click at [967, 315] on button "Close" at bounding box center [960, 317] width 20 height 18
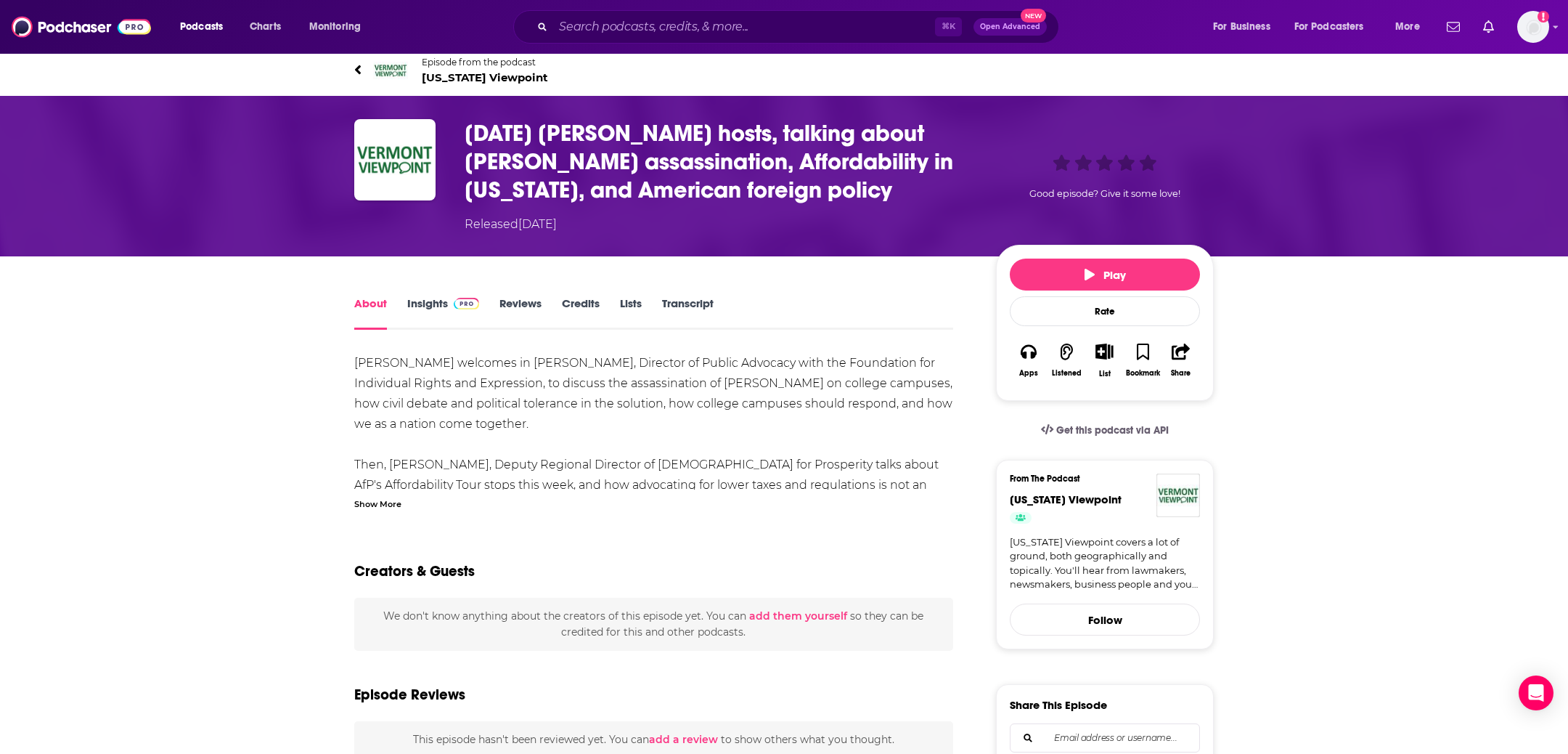
scroll to position [8, 0]
click at [1033, 290] on button "Play" at bounding box center [1104, 274] width 190 height 32
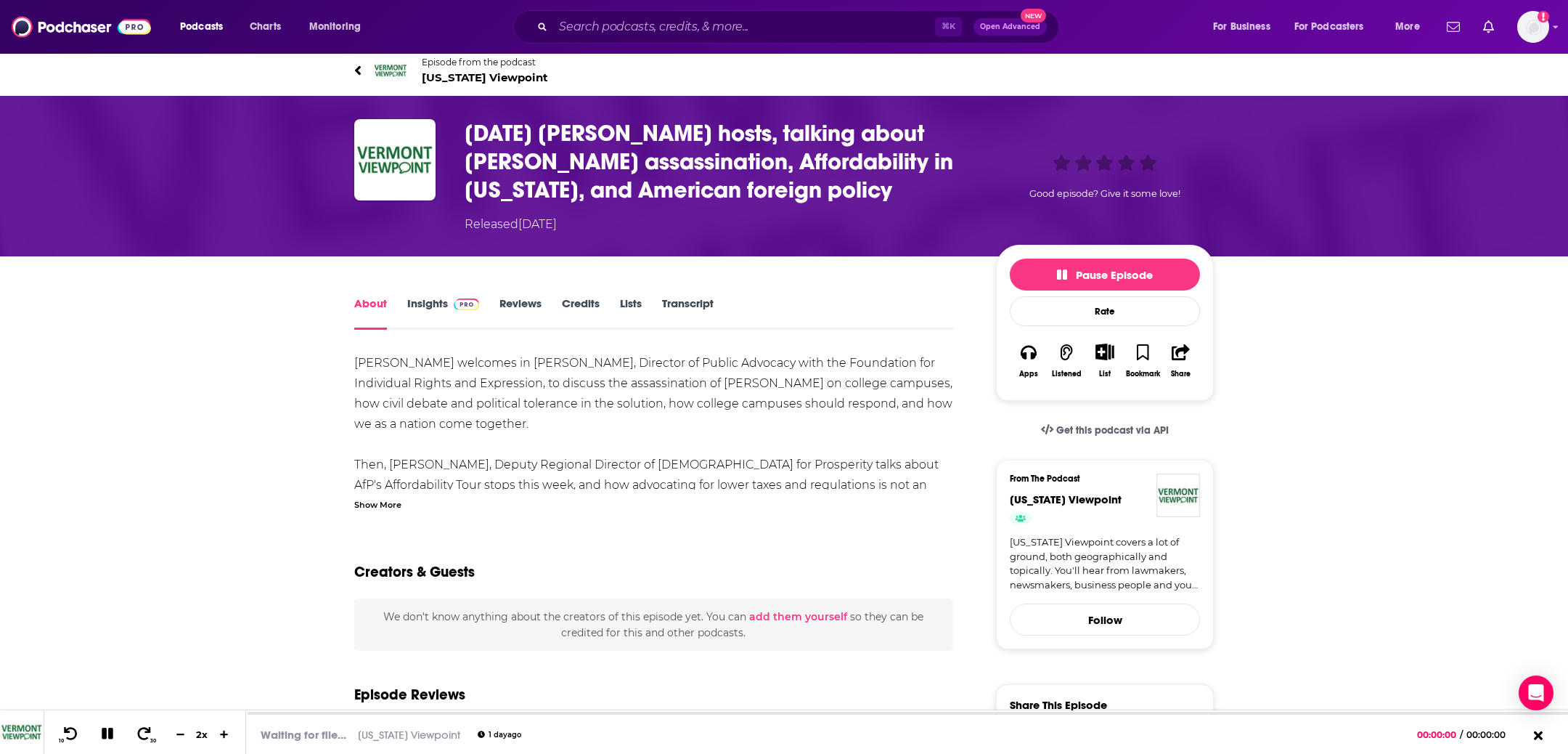
scroll to position [114, 0]
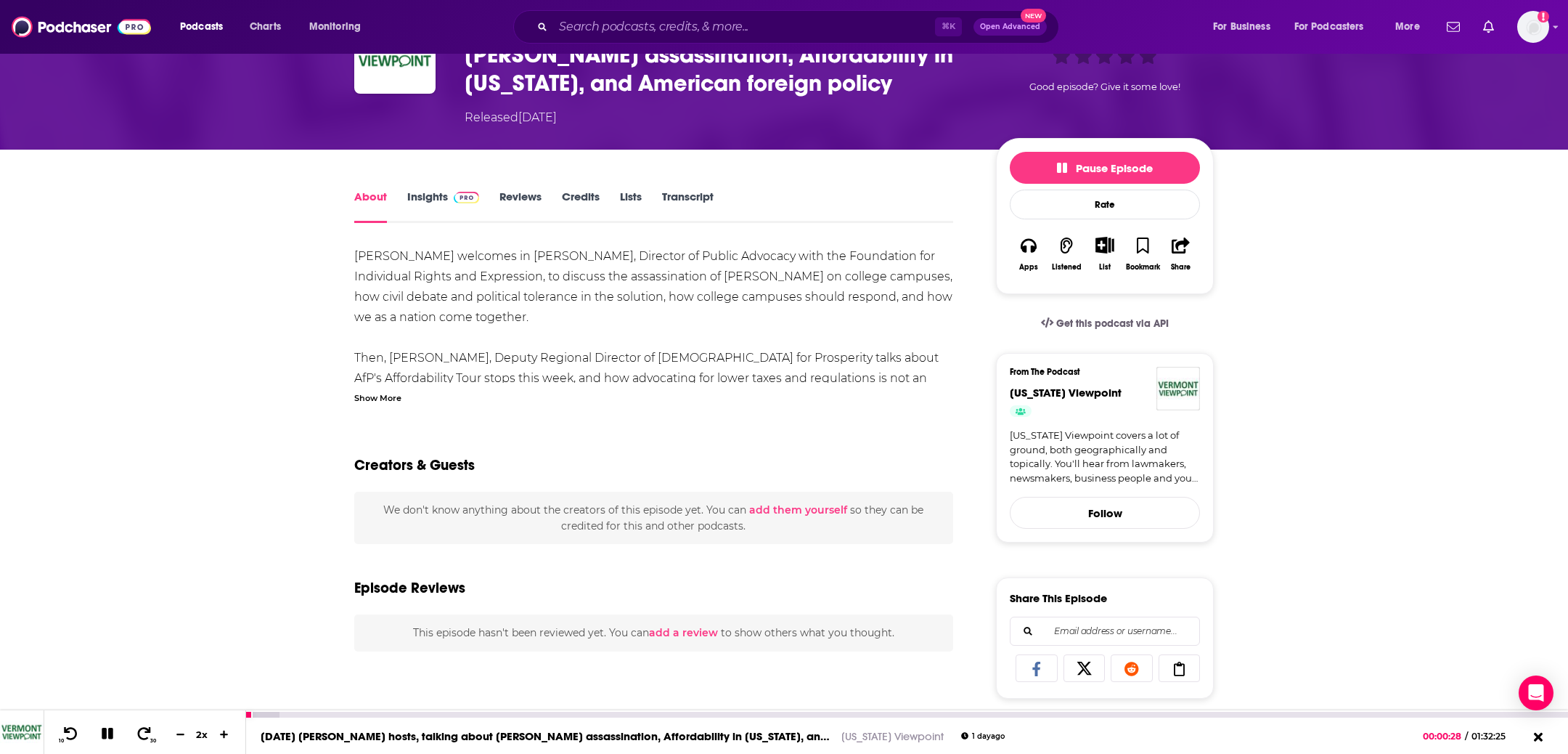
click at [110, 727] on icon at bounding box center [108, 733] width 17 height 13
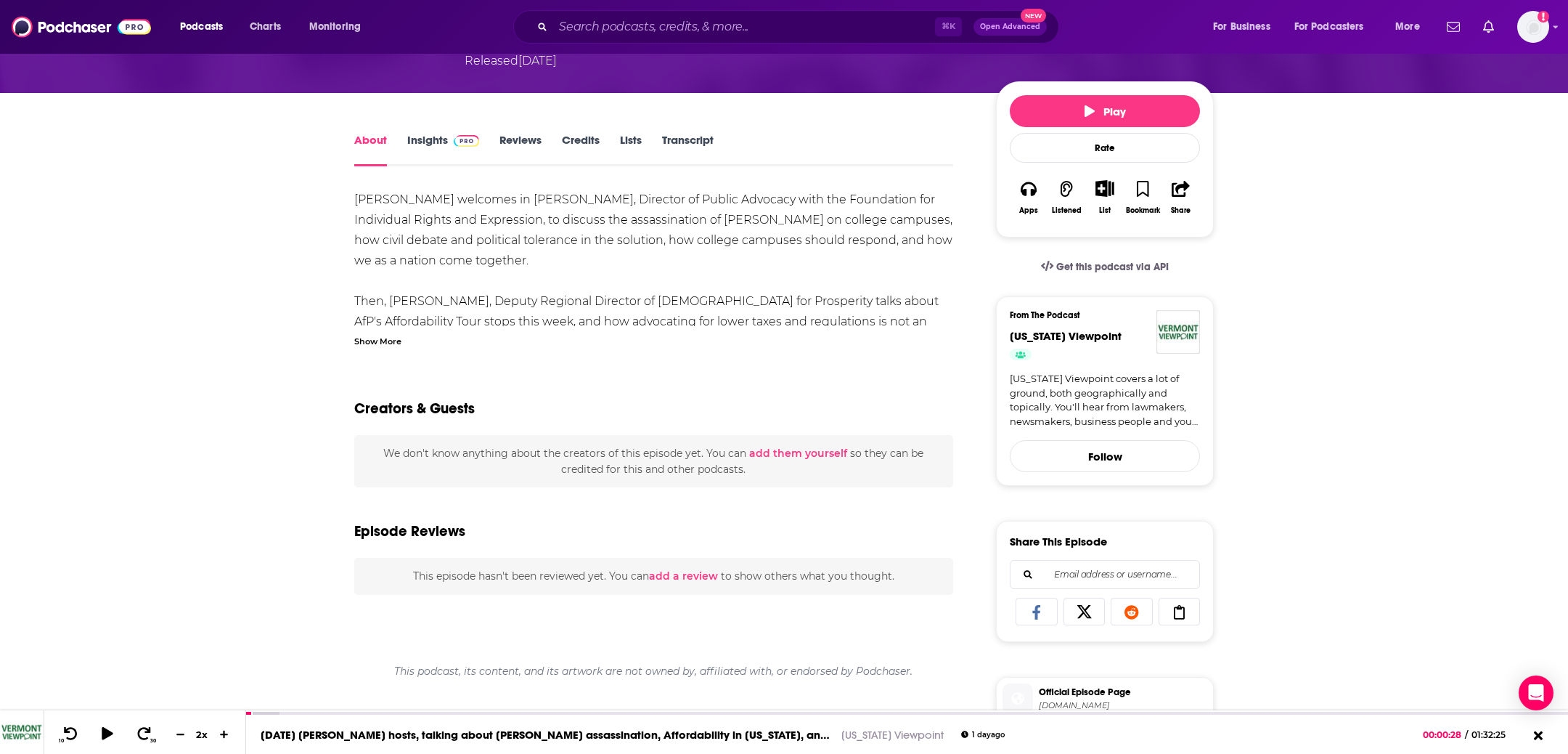
scroll to position [364, 0]
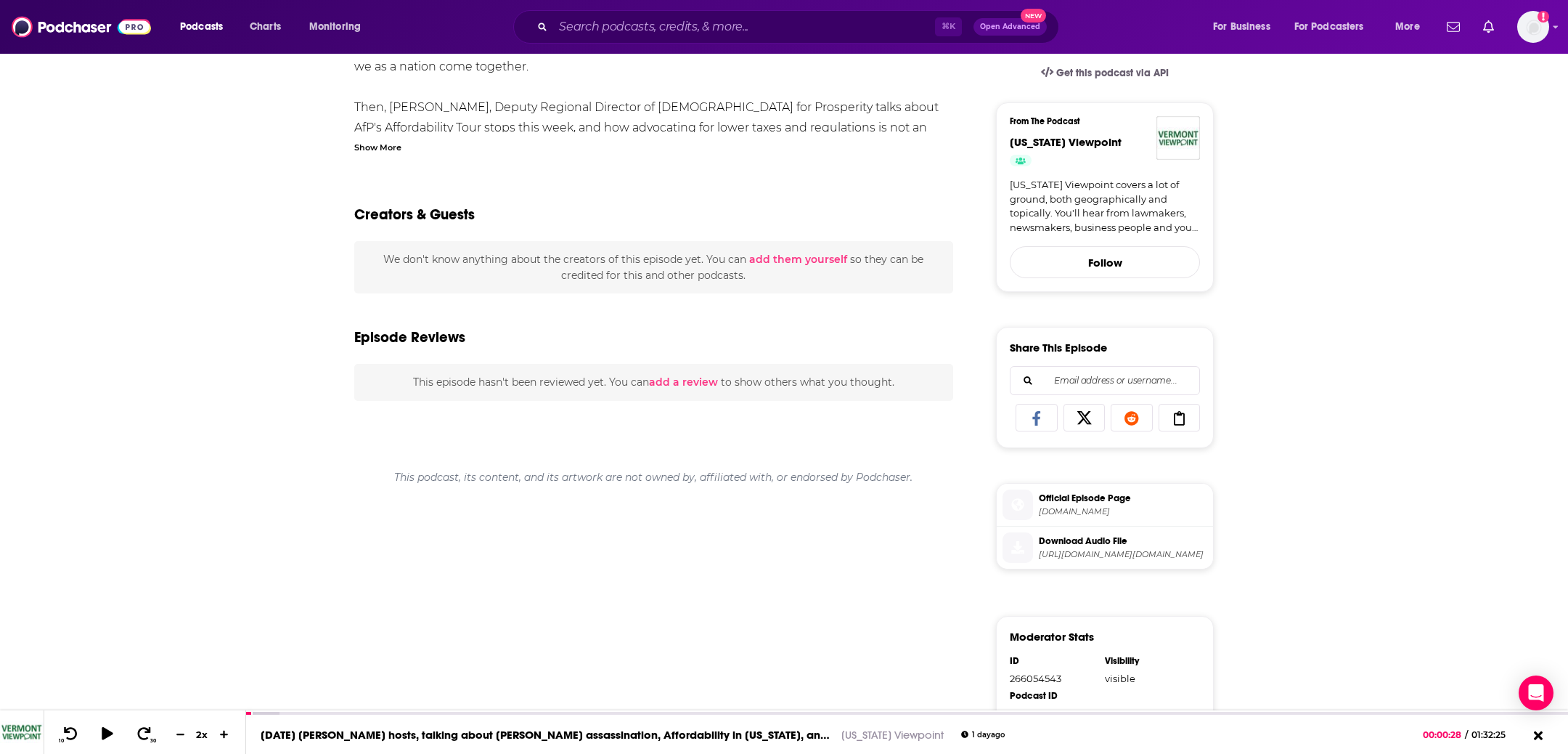
click at [1089, 548] on span "Download Audio File" at bounding box center [1122, 540] width 168 height 13
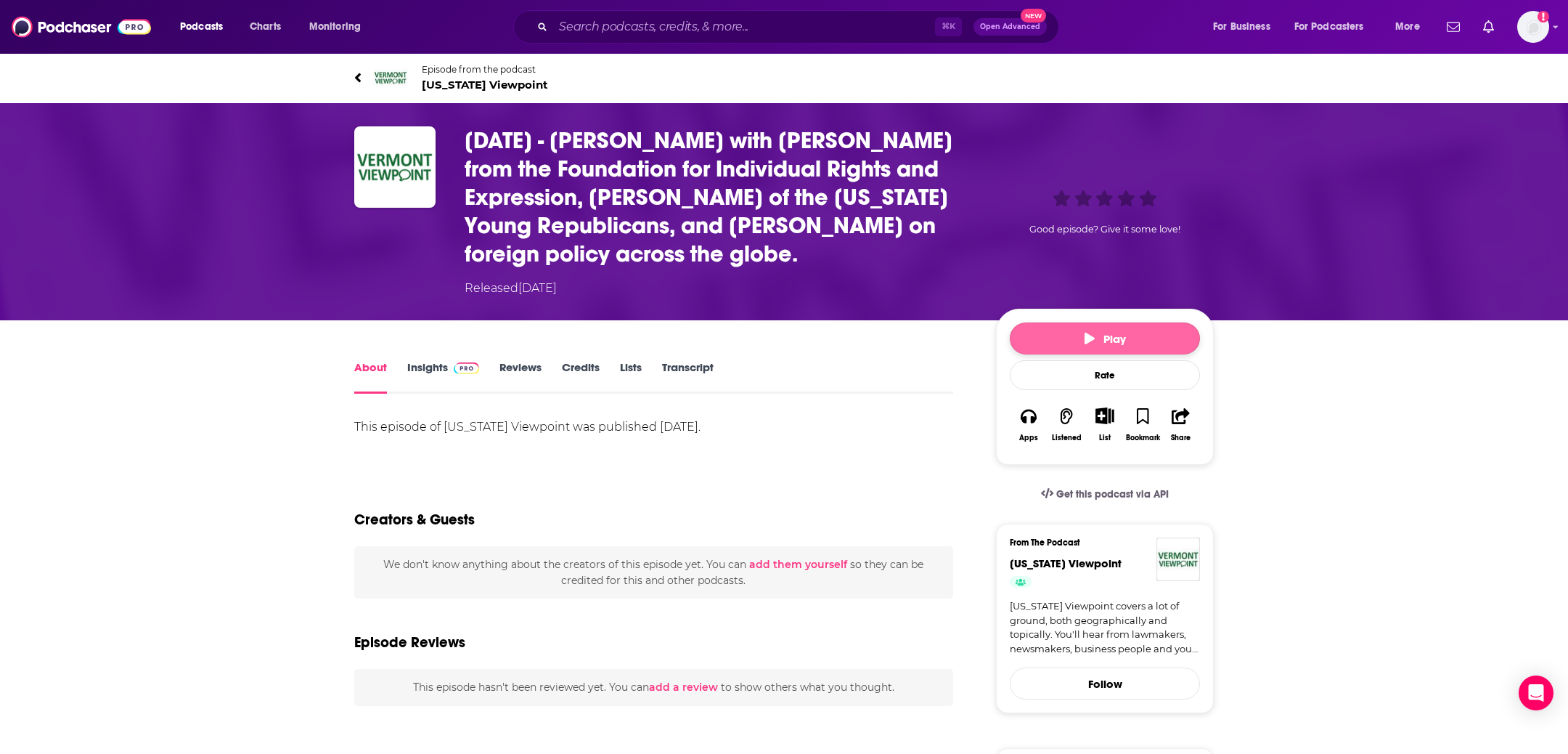
click at [1063, 337] on button "Play" at bounding box center [1104, 338] width 190 height 32
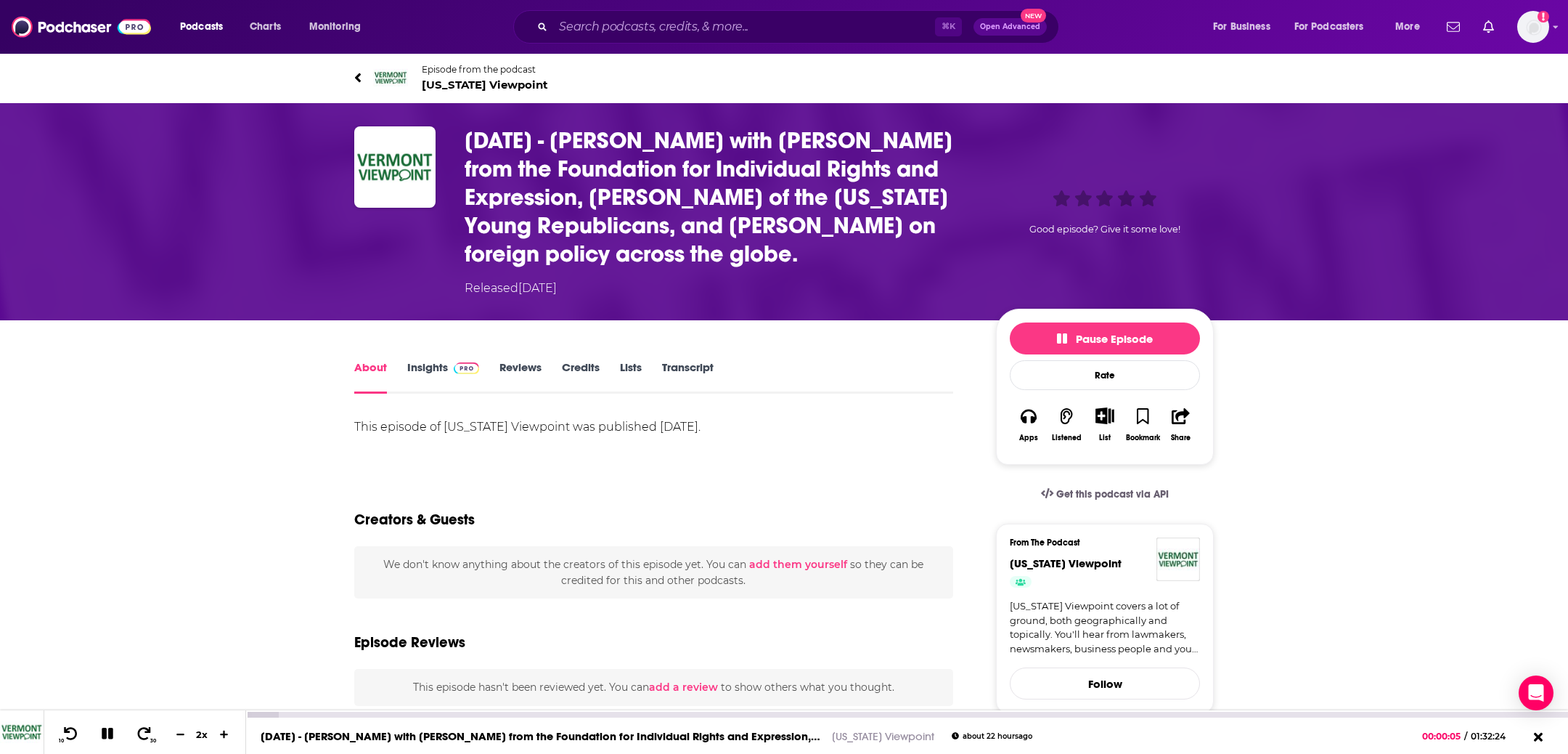
click at [113, 734] on icon at bounding box center [108, 733] width 17 height 13
click at [1121, 338] on span "Play" at bounding box center [1105, 339] width 42 height 14
